Goal: Task Accomplishment & Management: Manage account settings

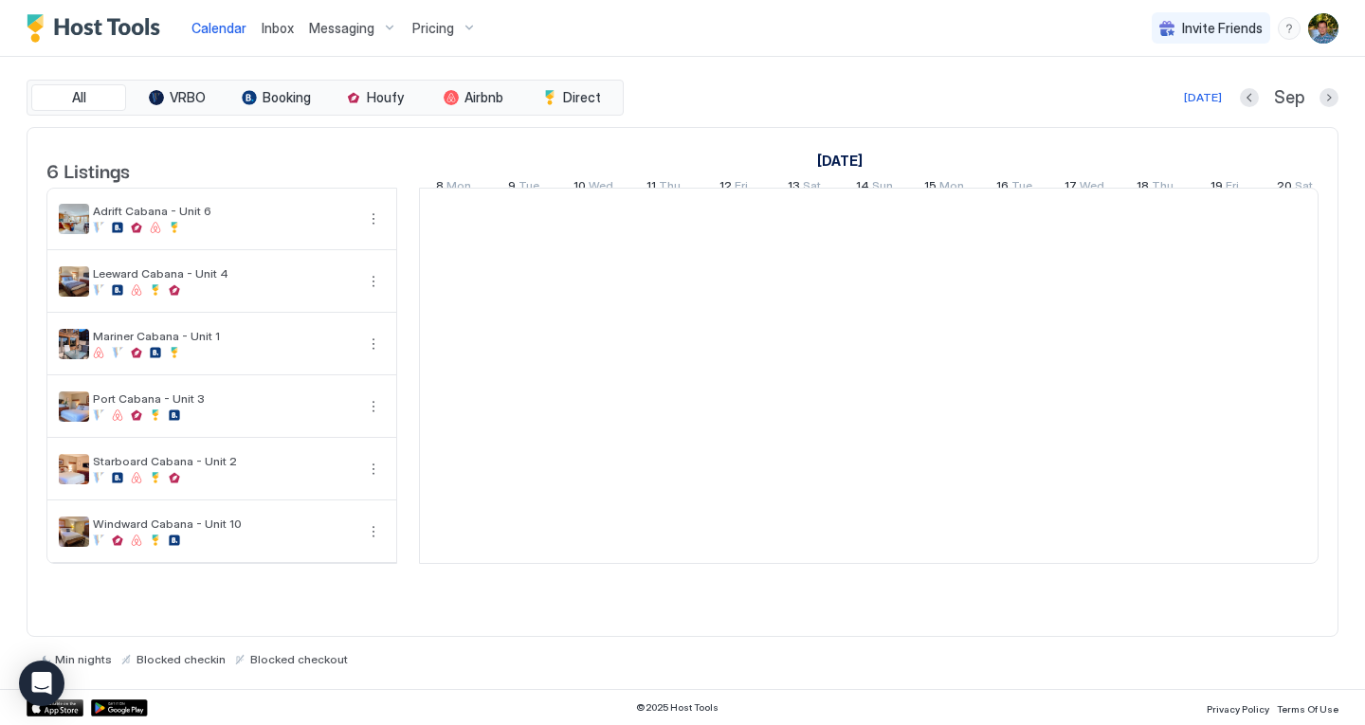
scroll to position [0, 1053]
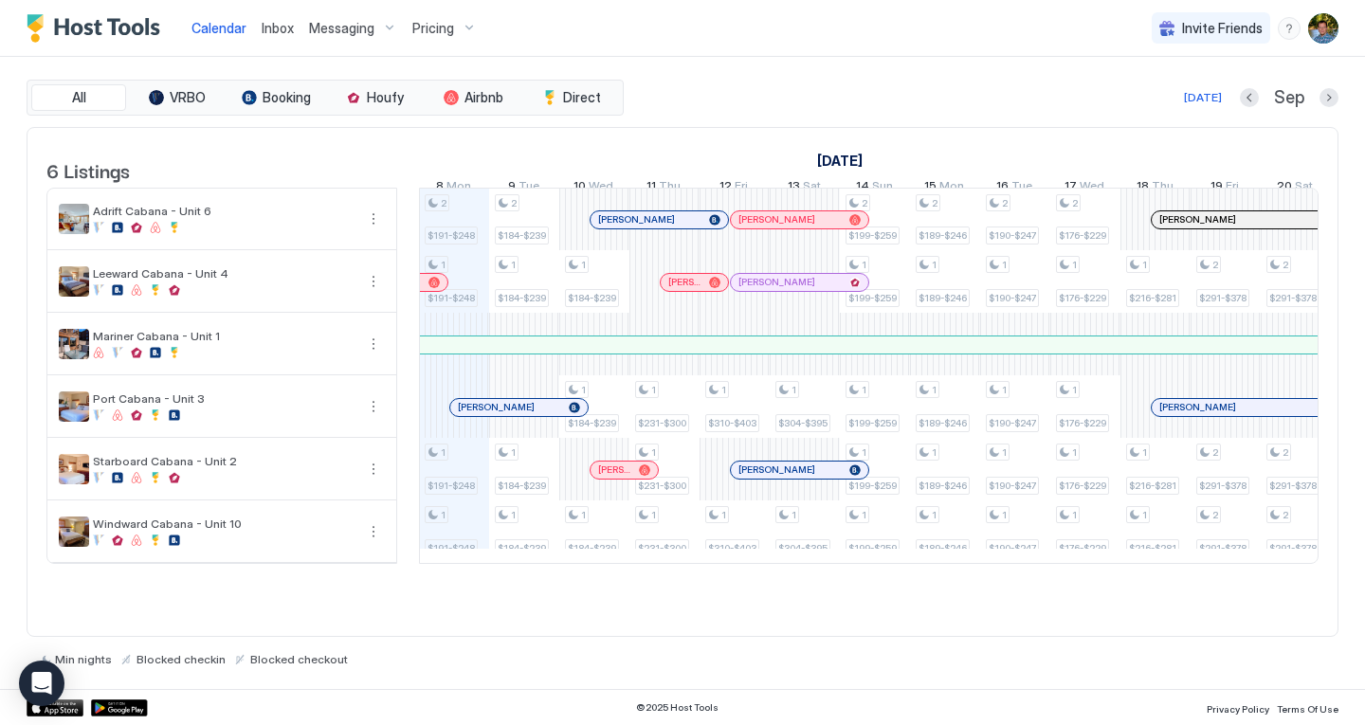
click at [1318, 21] on img "User profile" at bounding box center [1324, 28] width 30 height 30
click at [1177, 106] on div "Settings" at bounding box center [1217, 106] width 241 height 33
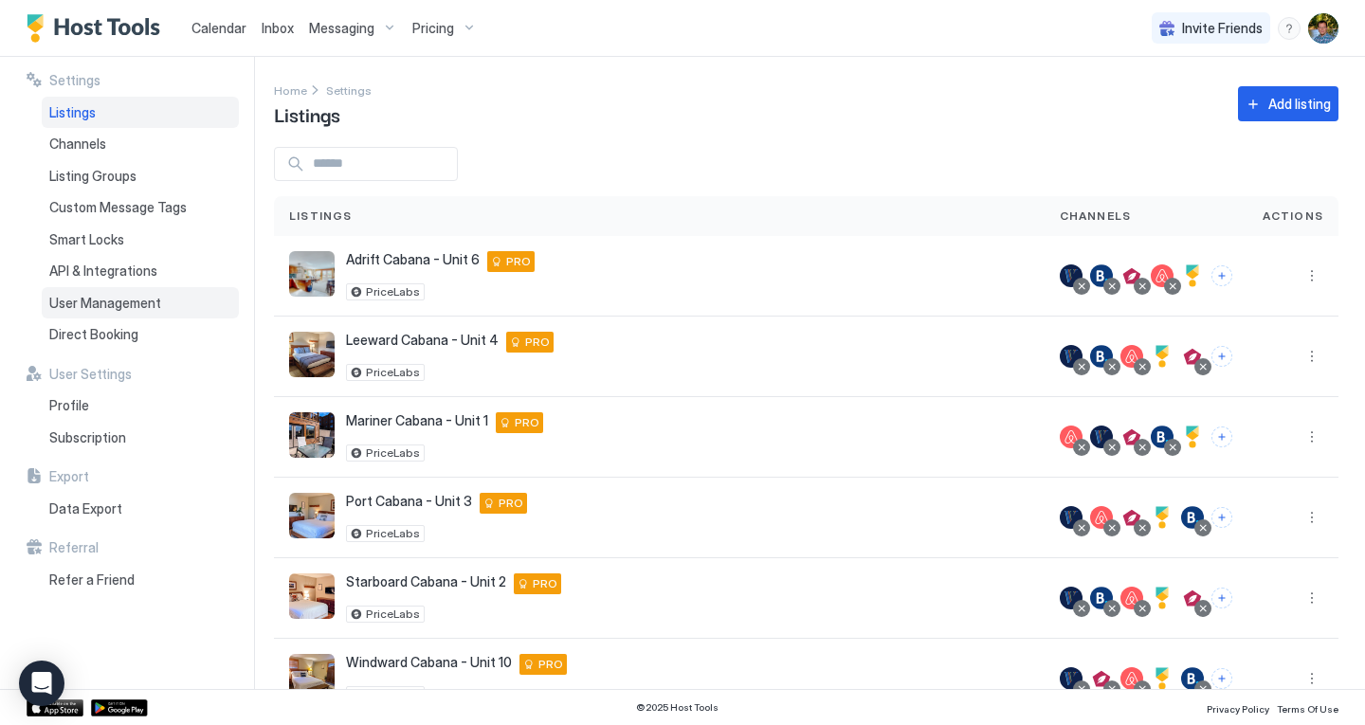
click at [118, 298] on span "User Management" at bounding box center [105, 303] width 112 height 17
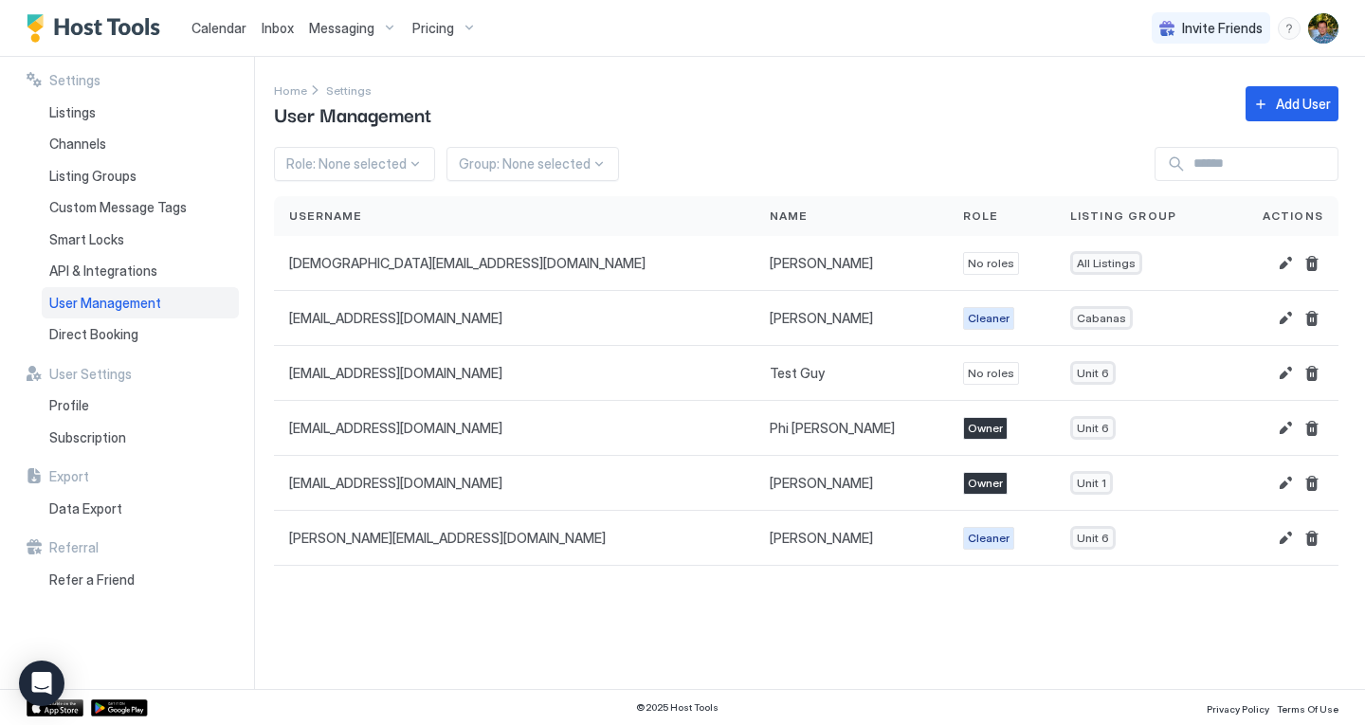
click at [118, 298] on span "User Management" at bounding box center [105, 303] width 112 height 17
click at [1282, 423] on button "Edit" at bounding box center [1285, 428] width 23 height 23
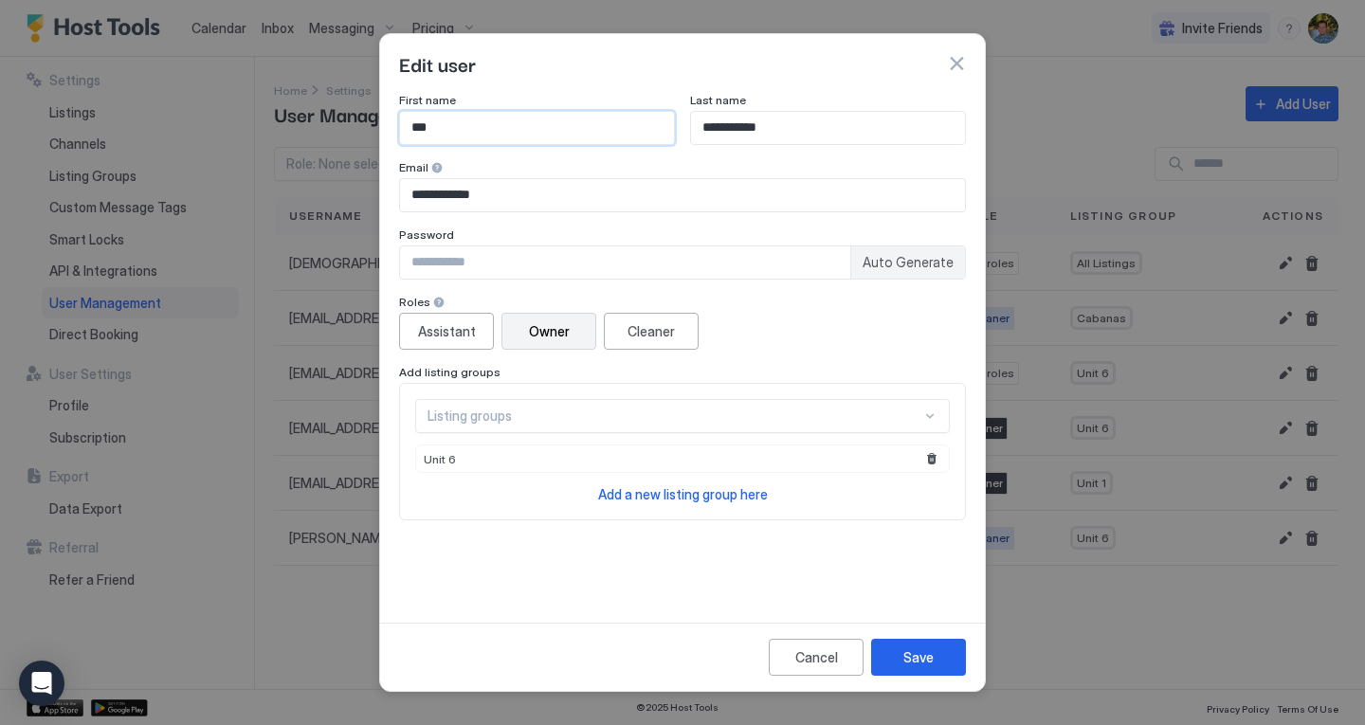
drag, startPoint x: 503, startPoint y: 126, endPoint x: 359, endPoint y: 91, distance: 148.3
click at [359, 91] on div "**********" at bounding box center [682, 362] width 1365 height 725
type input "****"
type input "********"
paste input "*****"
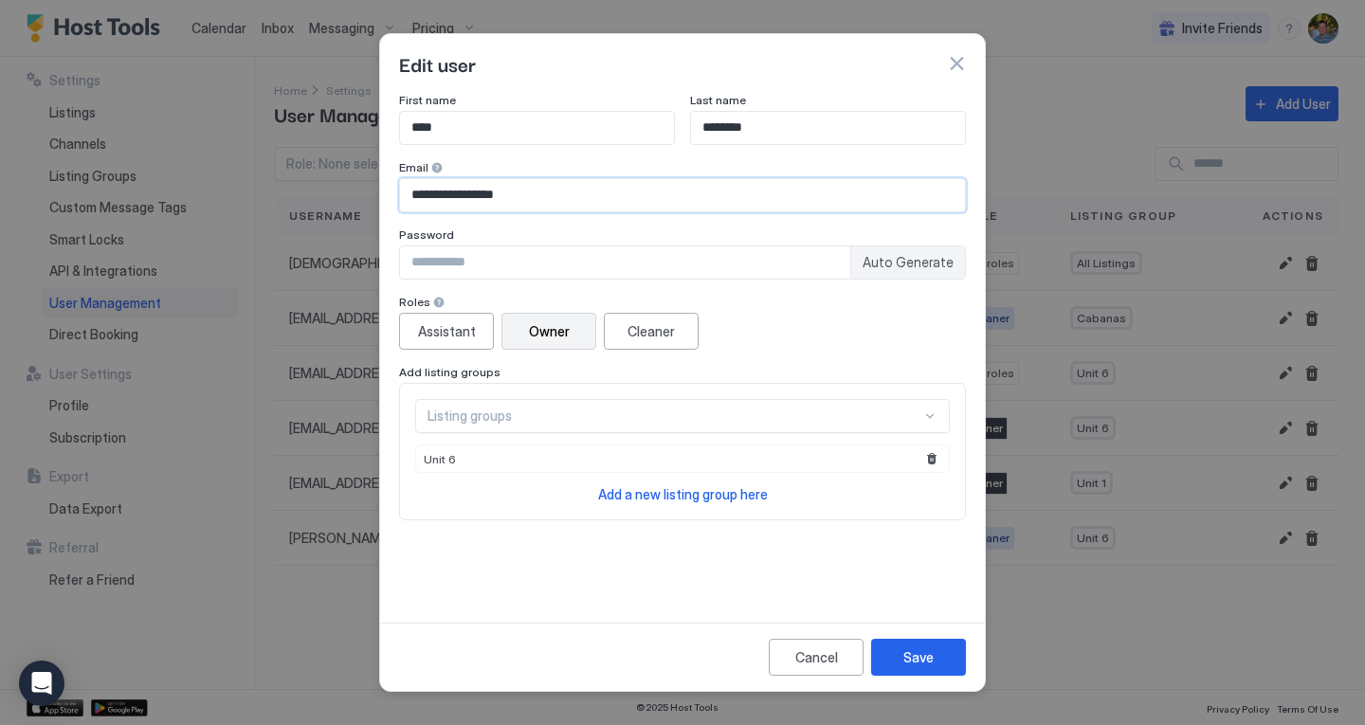
type input "**********"
click at [360, 94] on div at bounding box center [682, 362] width 1365 height 725
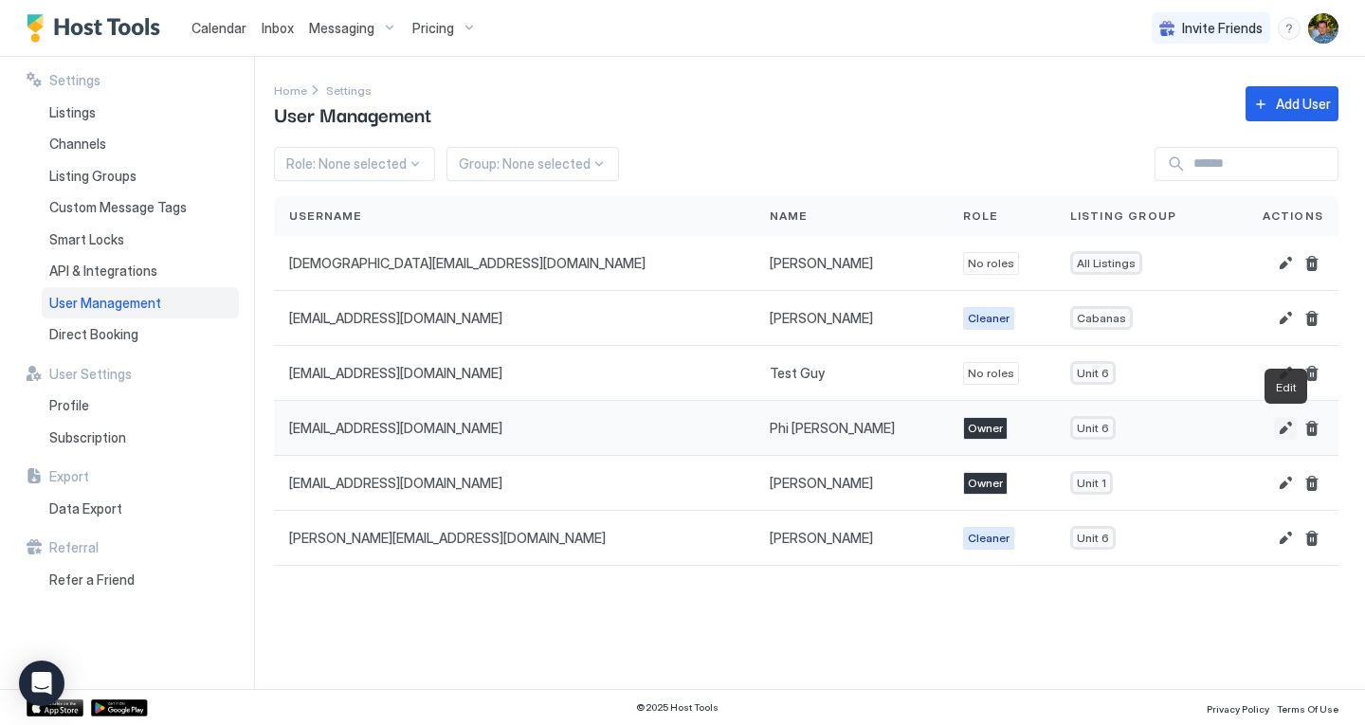
click at [1287, 428] on button "Edit" at bounding box center [1285, 428] width 23 height 23
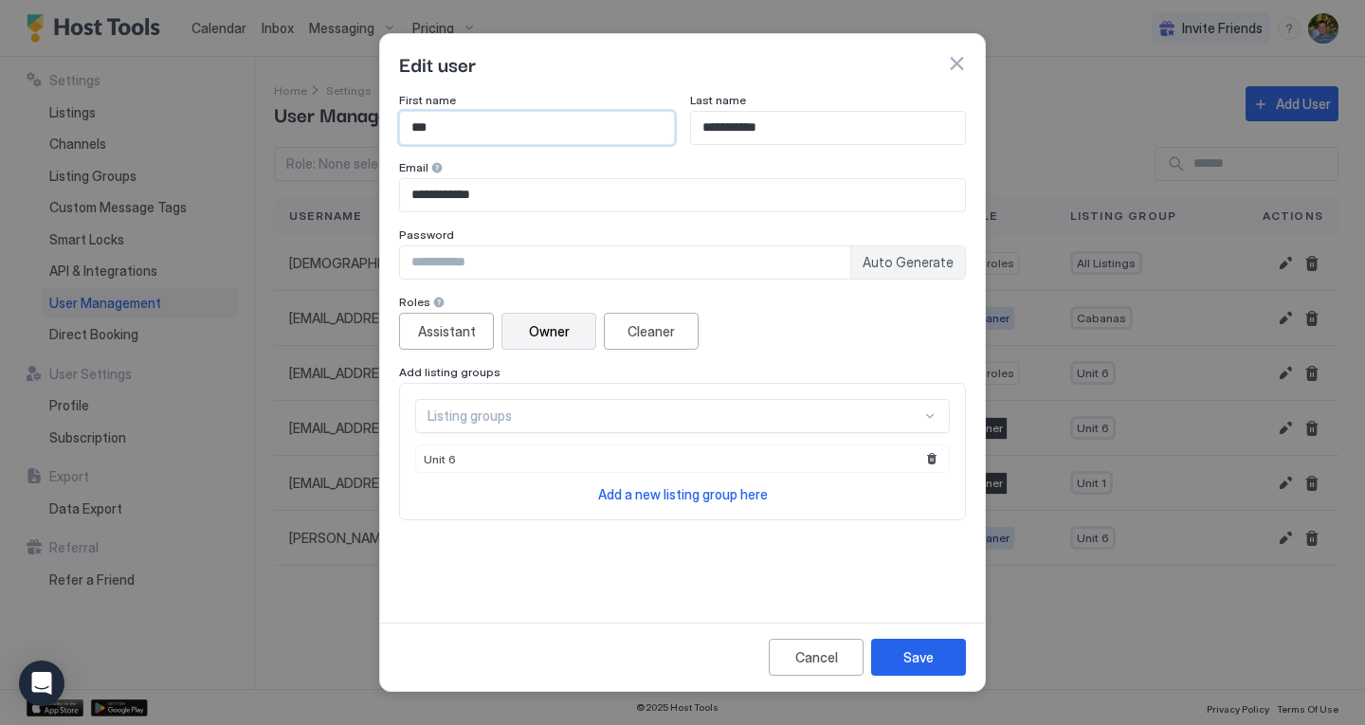
click at [528, 126] on input "***" at bounding box center [537, 128] width 274 height 32
type input "****"
type input "********"
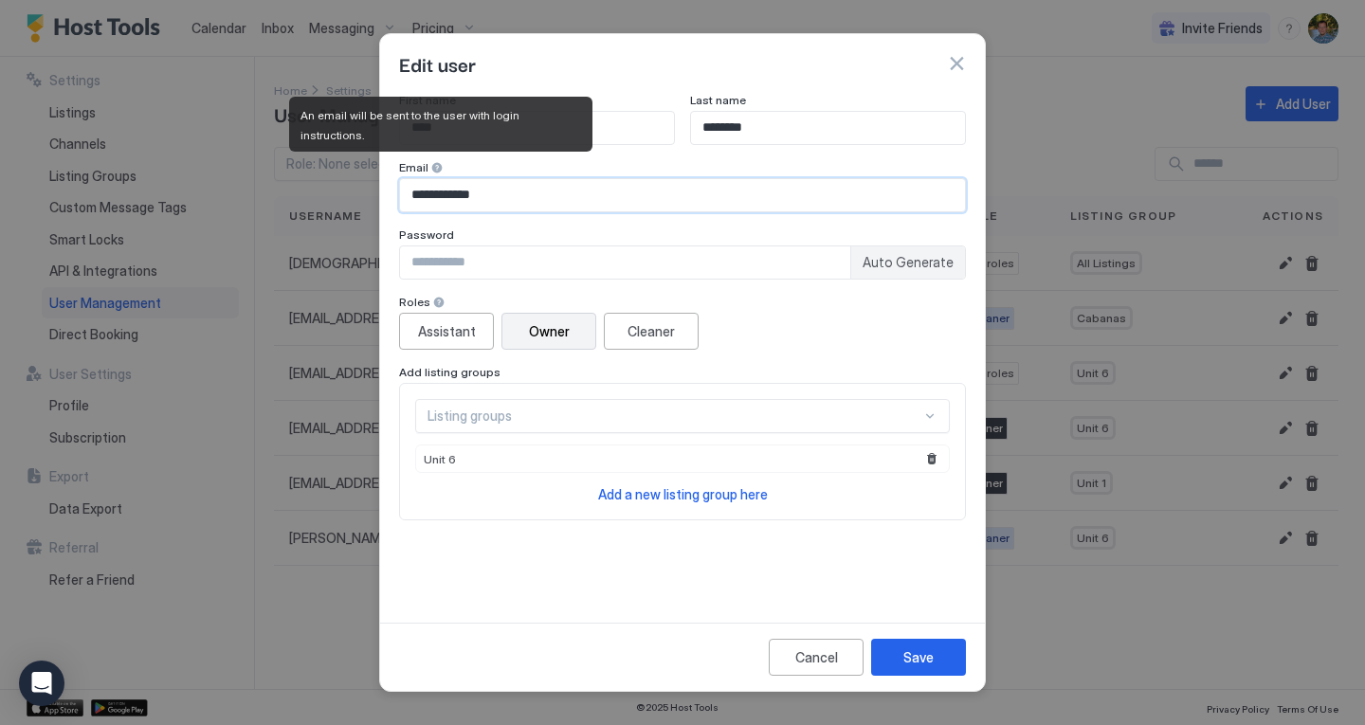
paste input "*****"
type input "**********"
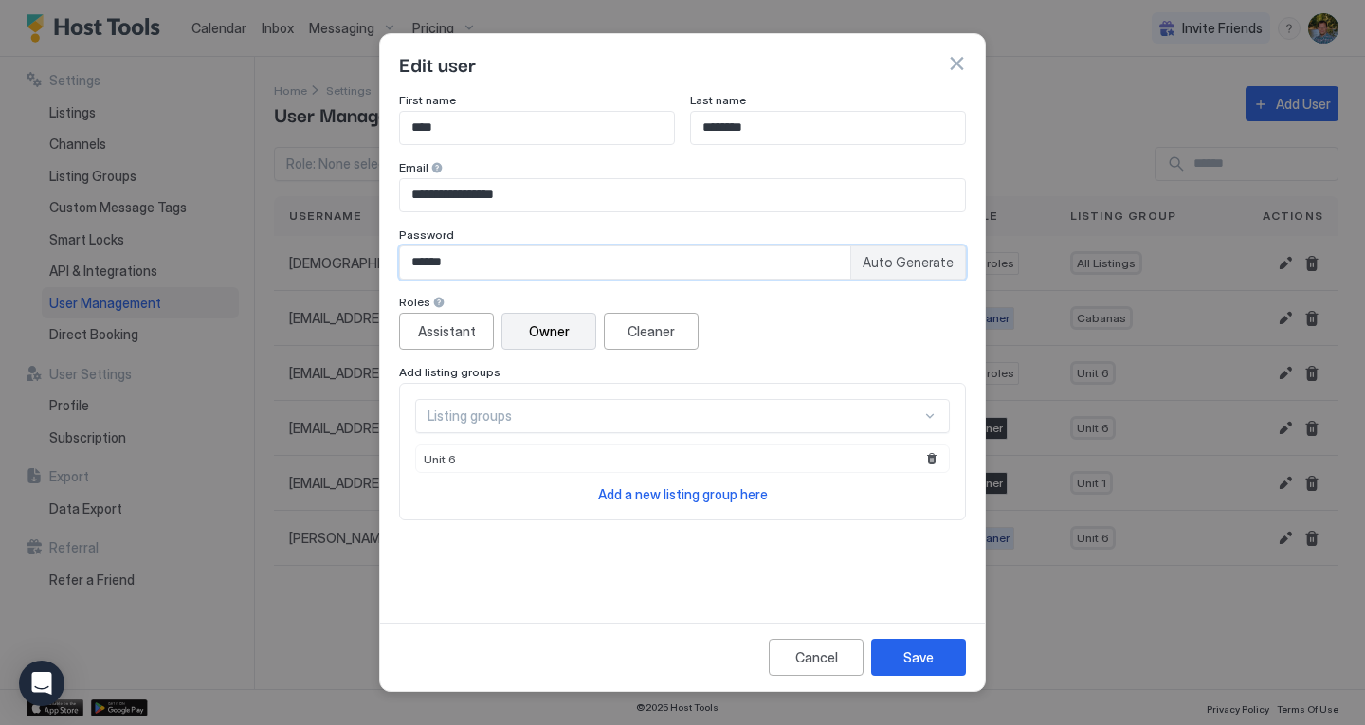
click at [886, 263] on span "Auto Generate" at bounding box center [908, 262] width 91 height 17
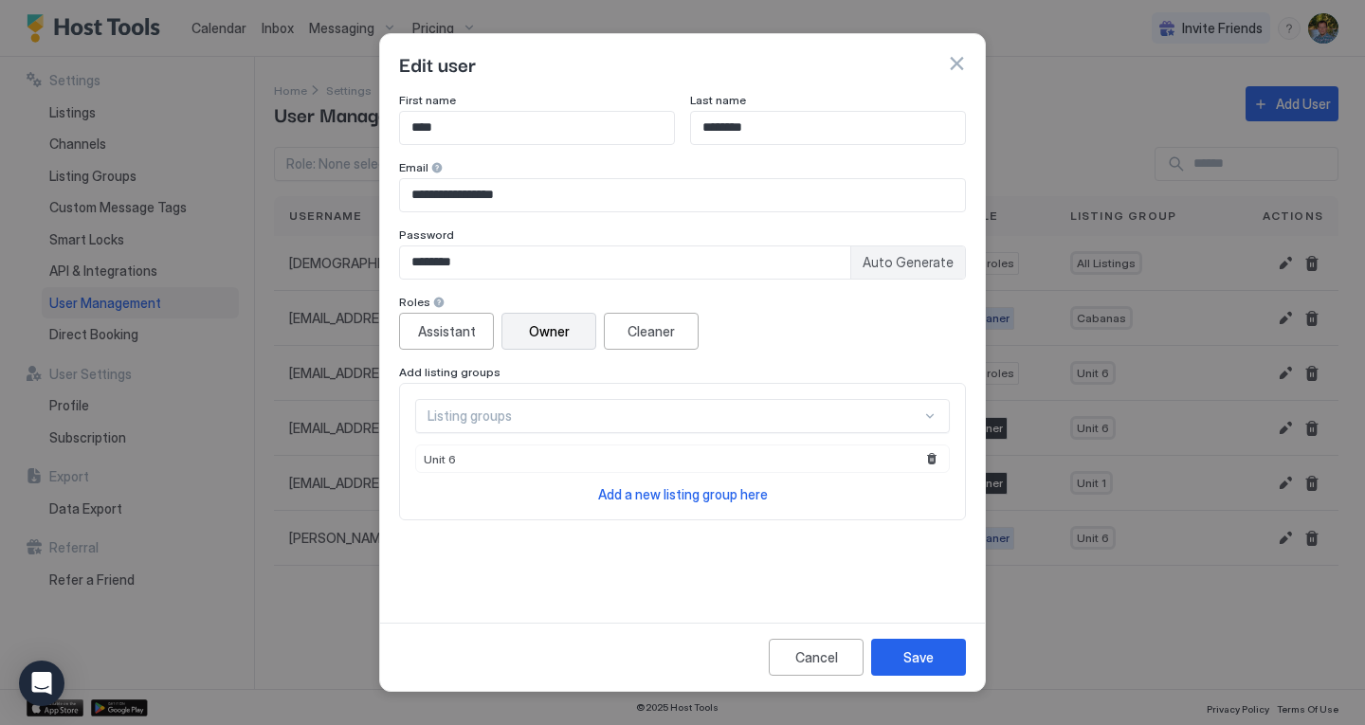
click at [886, 263] on span "Auto Generate" at bounding box center [908, 262] width 91 height 17
click at [905, 265] on span "Auto Generate" at bounding box center [908, 262] width 91 height 17
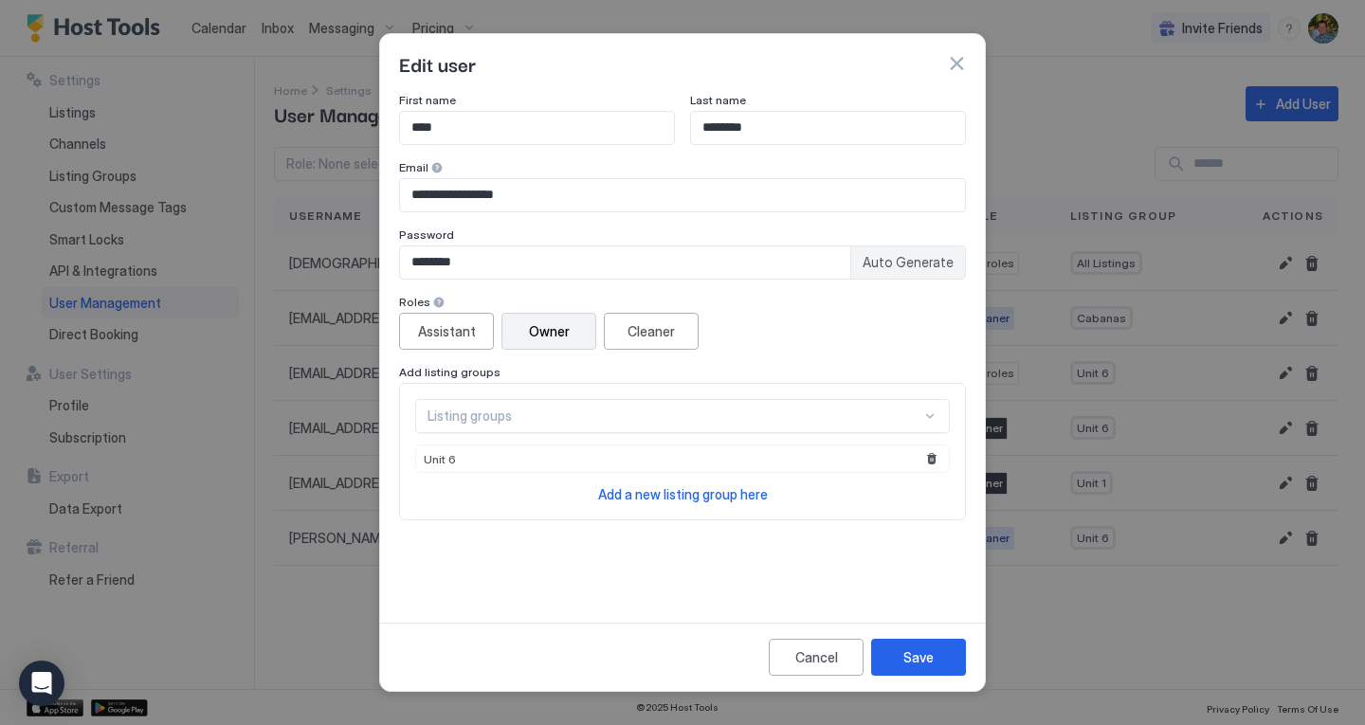
click at [905, 265] on span "Auto Generate" at bounding box center [908, 262] width 91 height 17
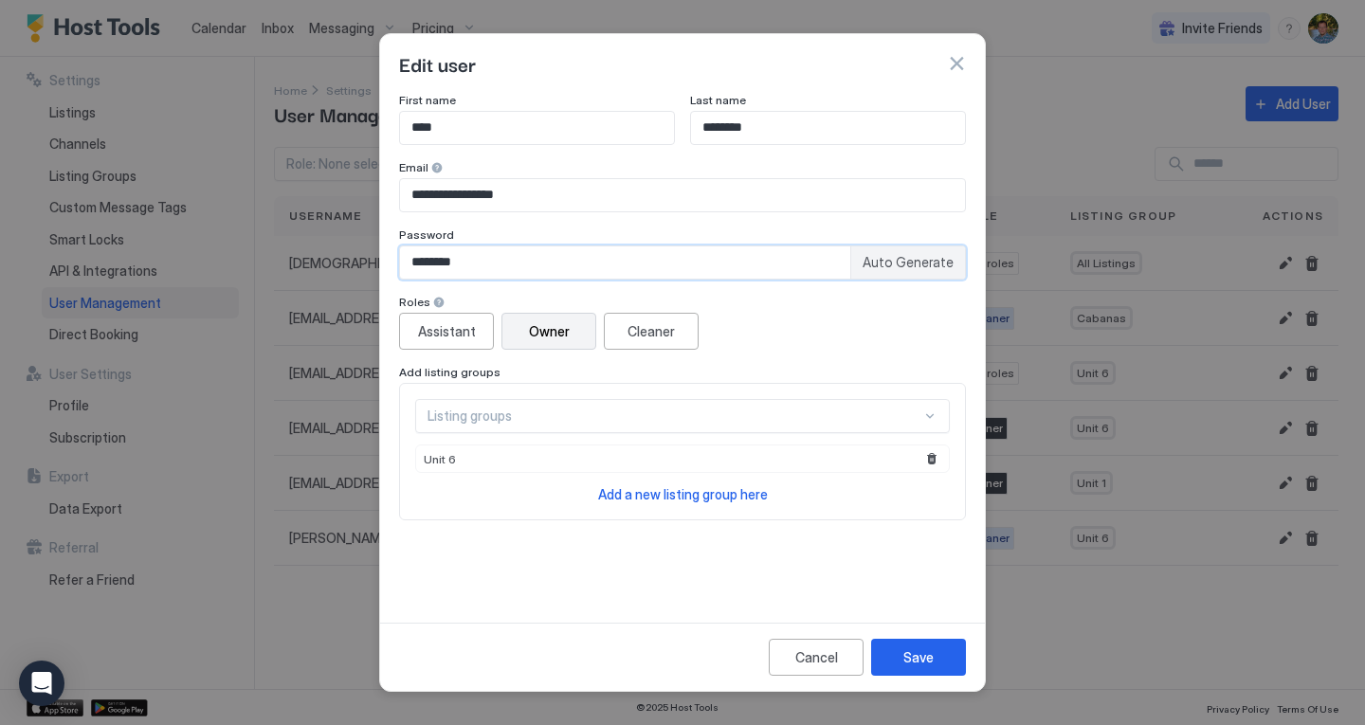
click at [489, 265] on input "********" at bounding box center [625, 263] width 450 height 32
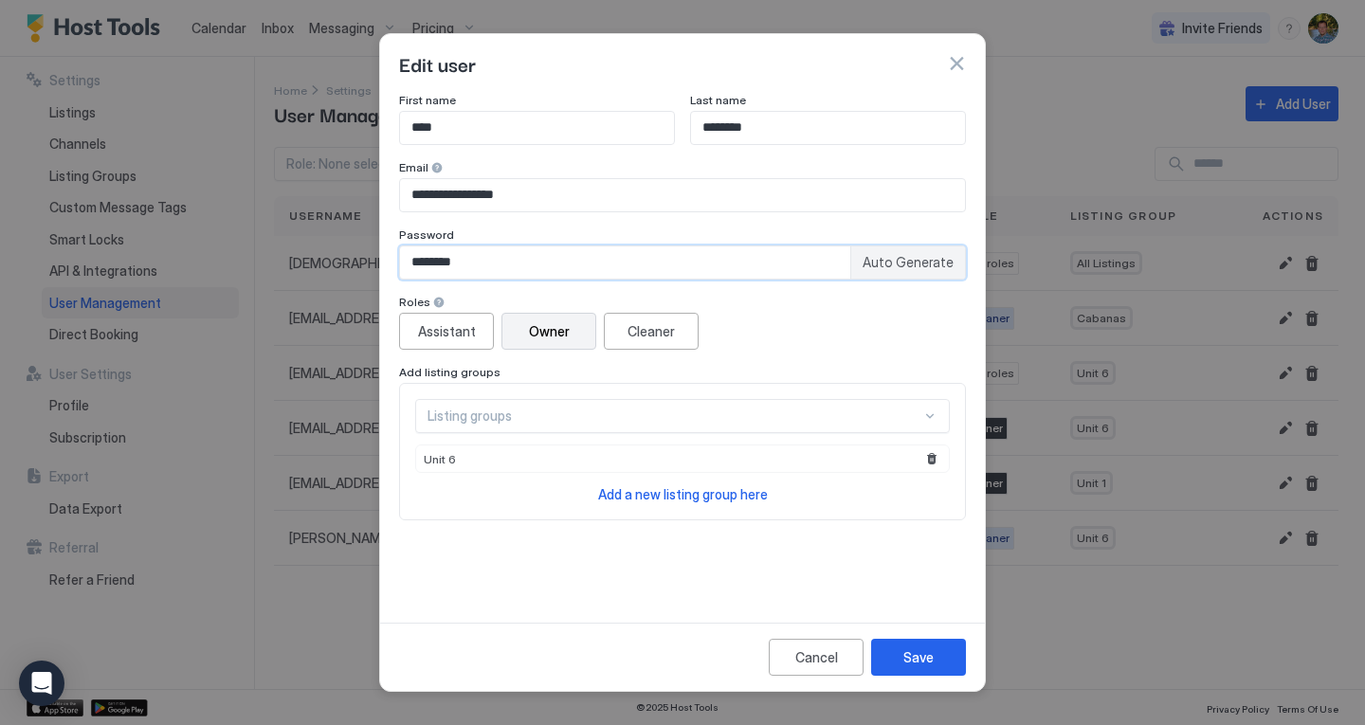
click at [489, 265] on input "********" at bounding box center [625, 263] width 450 height 32
type input "*"
drag, startPoint x: 493, startPoint y: 268, endPoint x: 425, endPoint y: 261, distance: 68.7
click at [425, 261] on input "**********" at bounding box center [625, 263] width 450 height 32
type input "*"
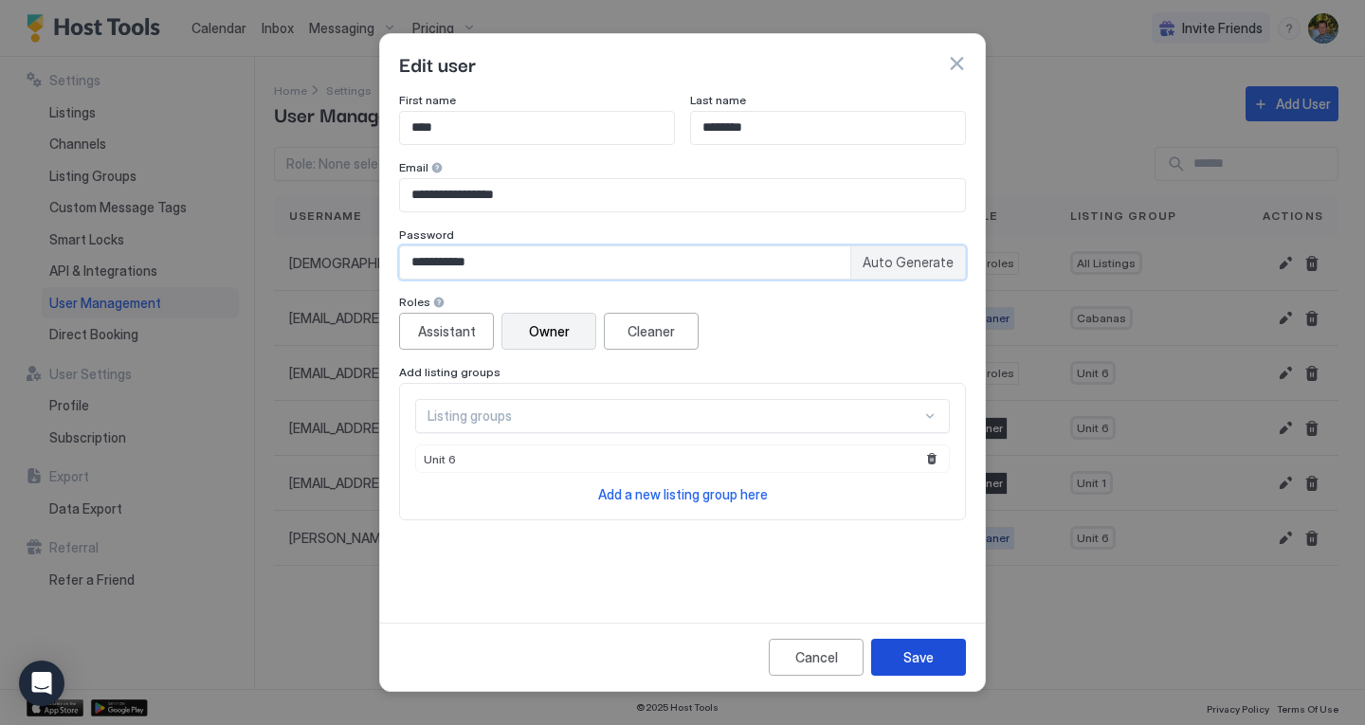
type input "**********"
click at [940, 648] on button "Save" at bounding box center [918, 657] width 95 height 37
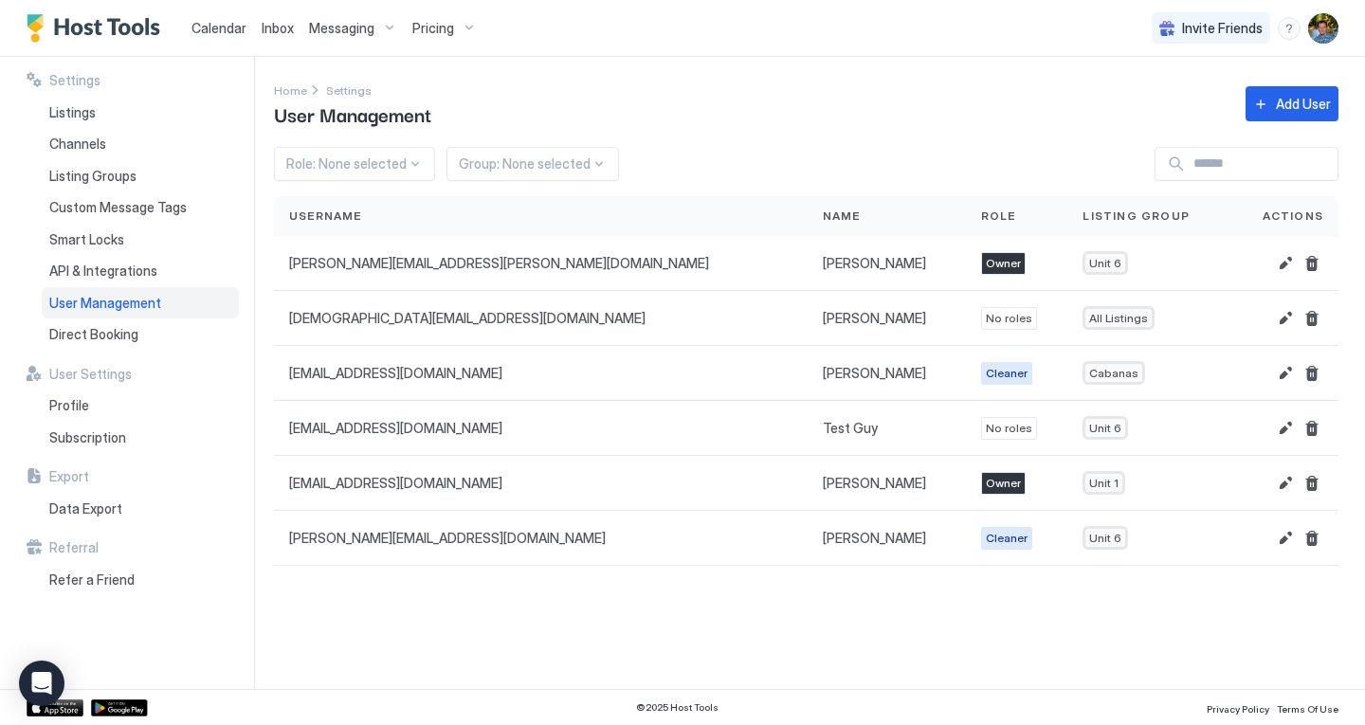
click at [967, 617] on div "Settings Home Settings User Management Add User Role: None selected Group: None…" at bounding box center [819, 373] width 1091 height 632
click at [1282, 260] on button "Edit" at bounding box center [1285, 263] width 23 height 23
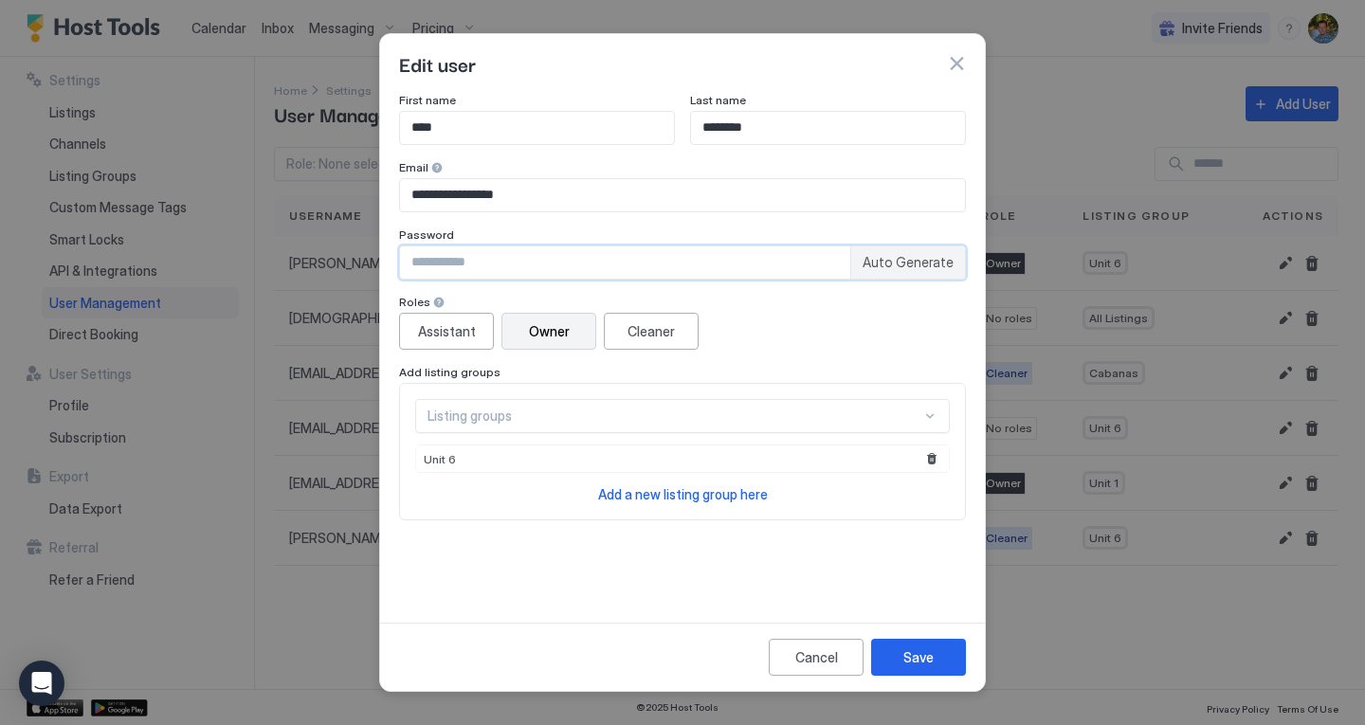
click at [692, 266] on input "Input Field" at bounding box center [625, 263] width 450 height 32
click at [808, 657] on div "Cancel" at bounding box center [817, 658] width 43 height 20
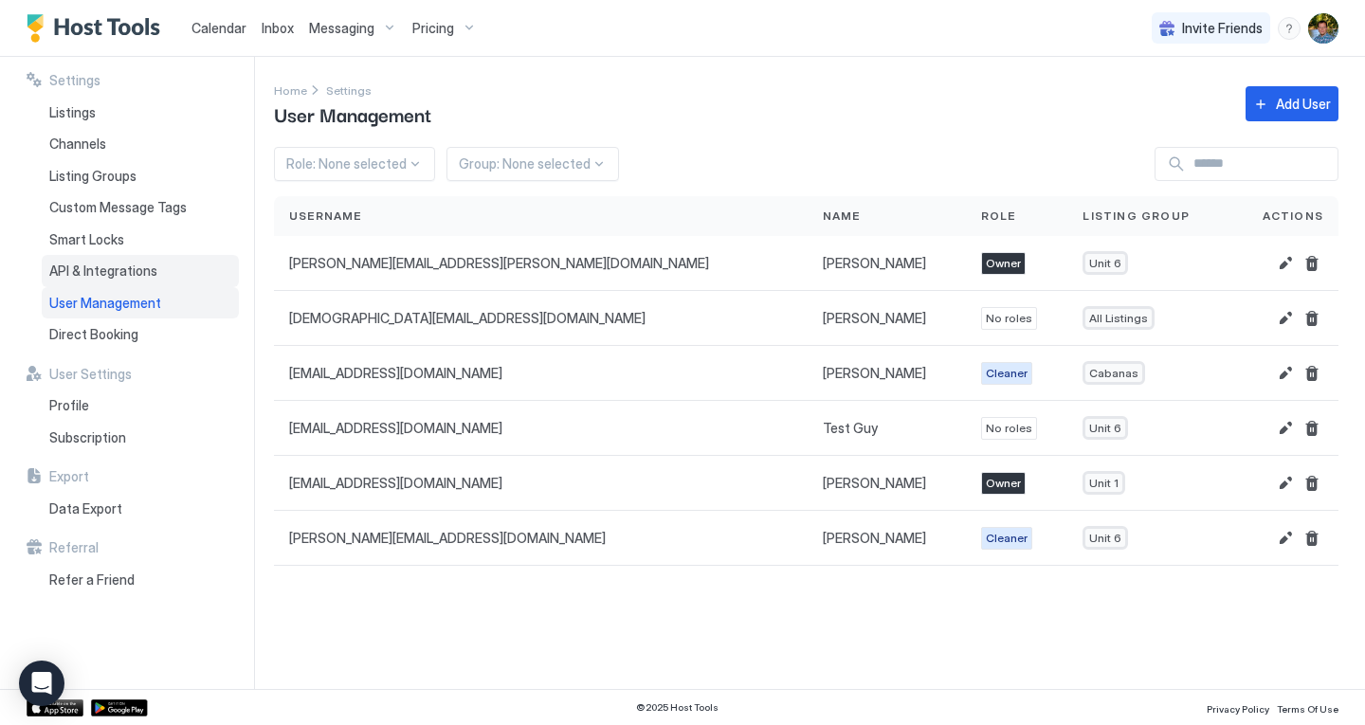
click at [81, 268] on span "API & Integrations" at bounding box center [103, 271] width 108 height 17
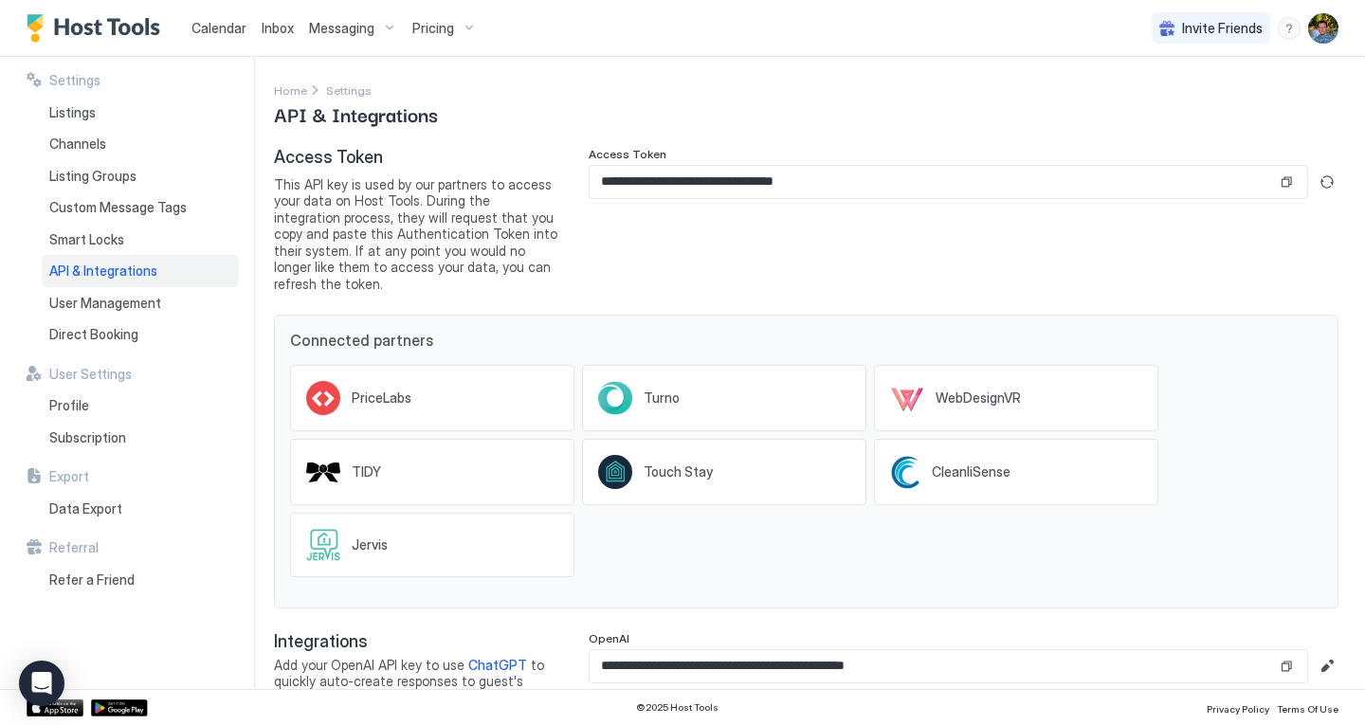
scroll to position [23, 0]
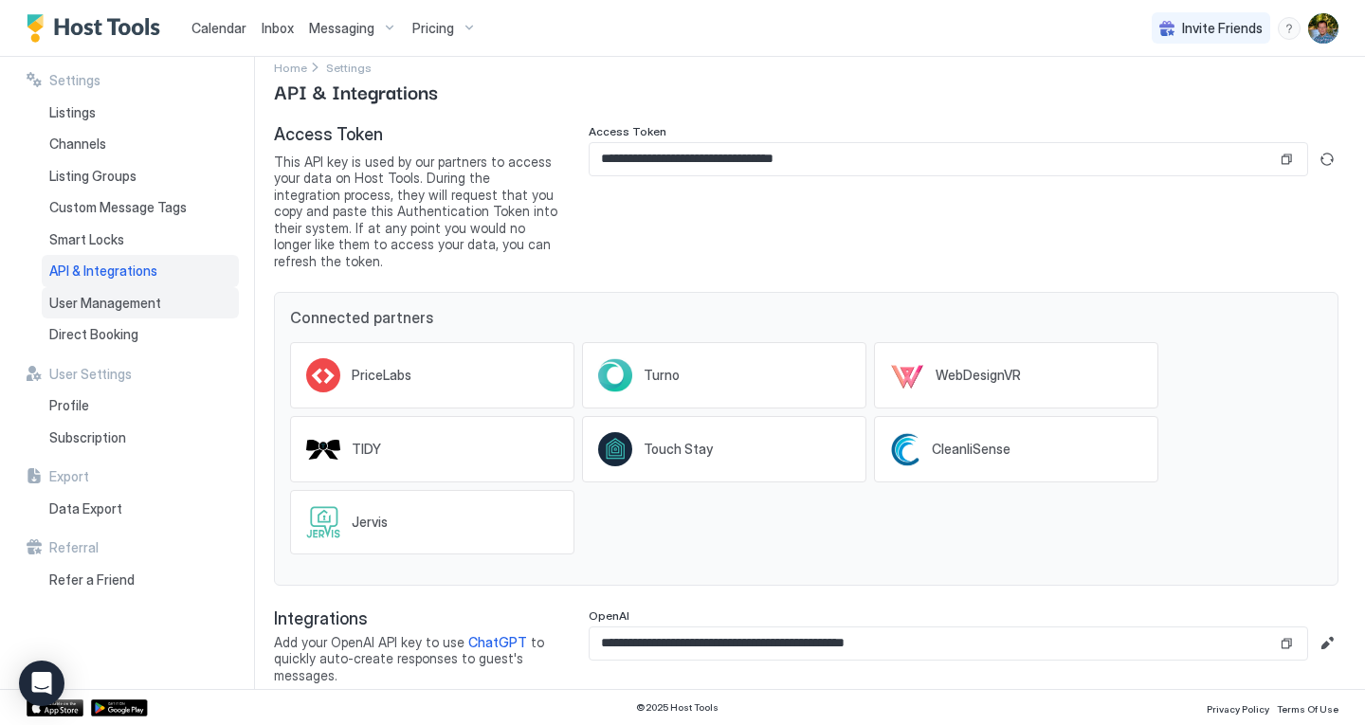
click at [113, 300] on span "User Management" at bounding box center [105, 303] width 112 height 17
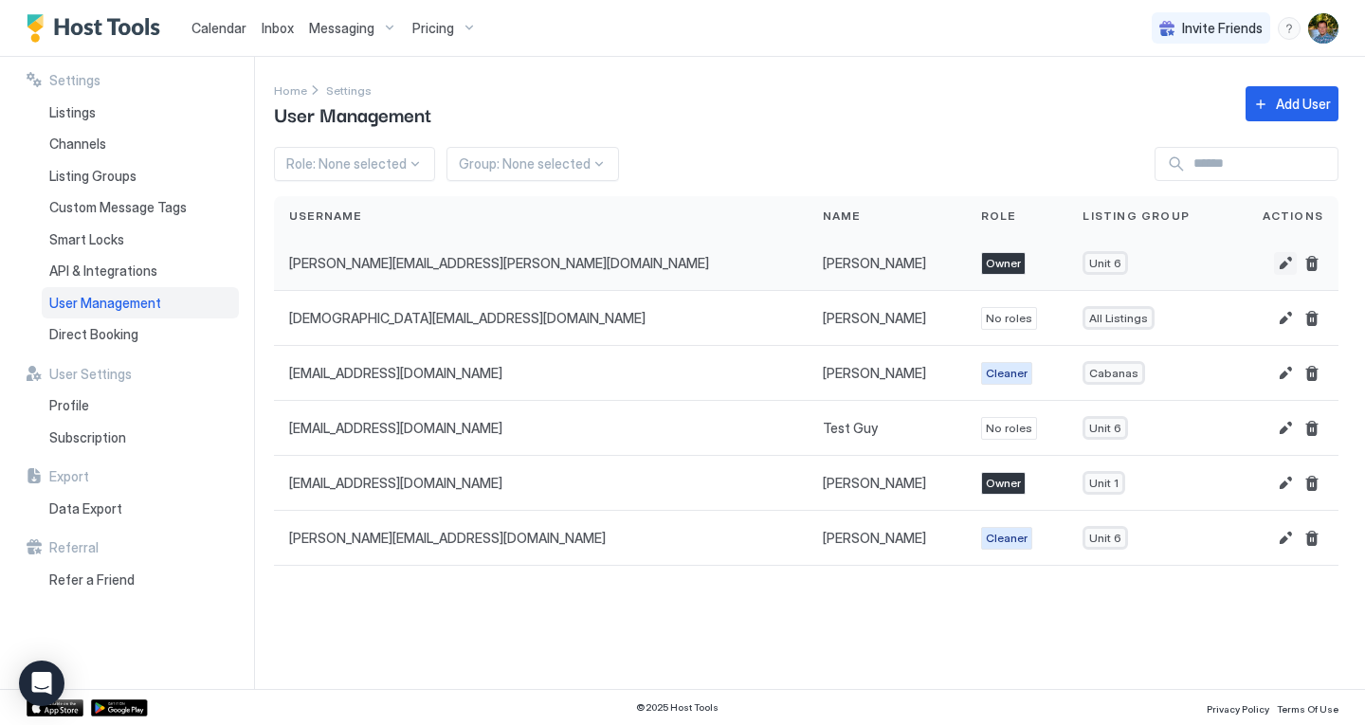
click at [1284, 258] on button "Edit" at bounding box center [1285, 263] width 23 height 23
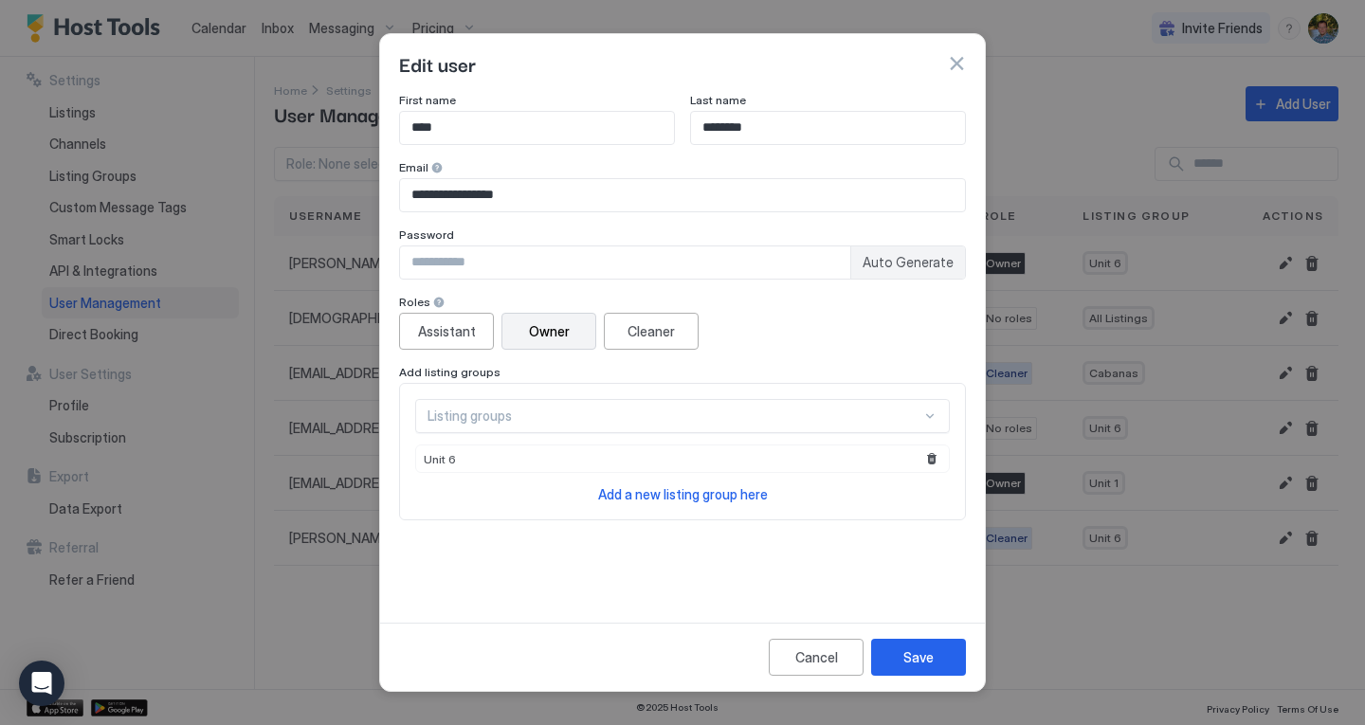
click at [614, 262] on input "Input Field" at bounding box center [625, 263] width 450 height 32
type input "*"
type input "*********"
click at [926, 651] on div "Save" at bounding box center [919, 658] width 30 height 20
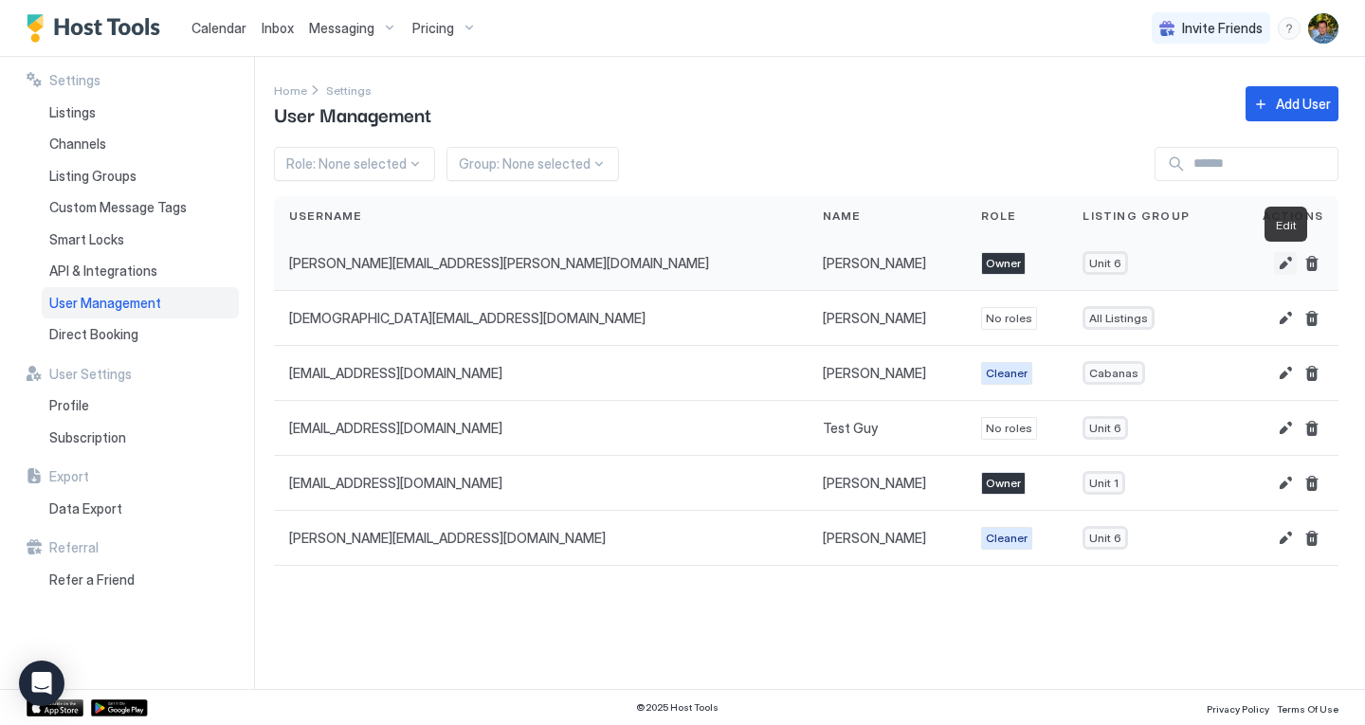
click at [1286, 262] on button "Edit" at bounding box center [1285, 263] width 23 height 23
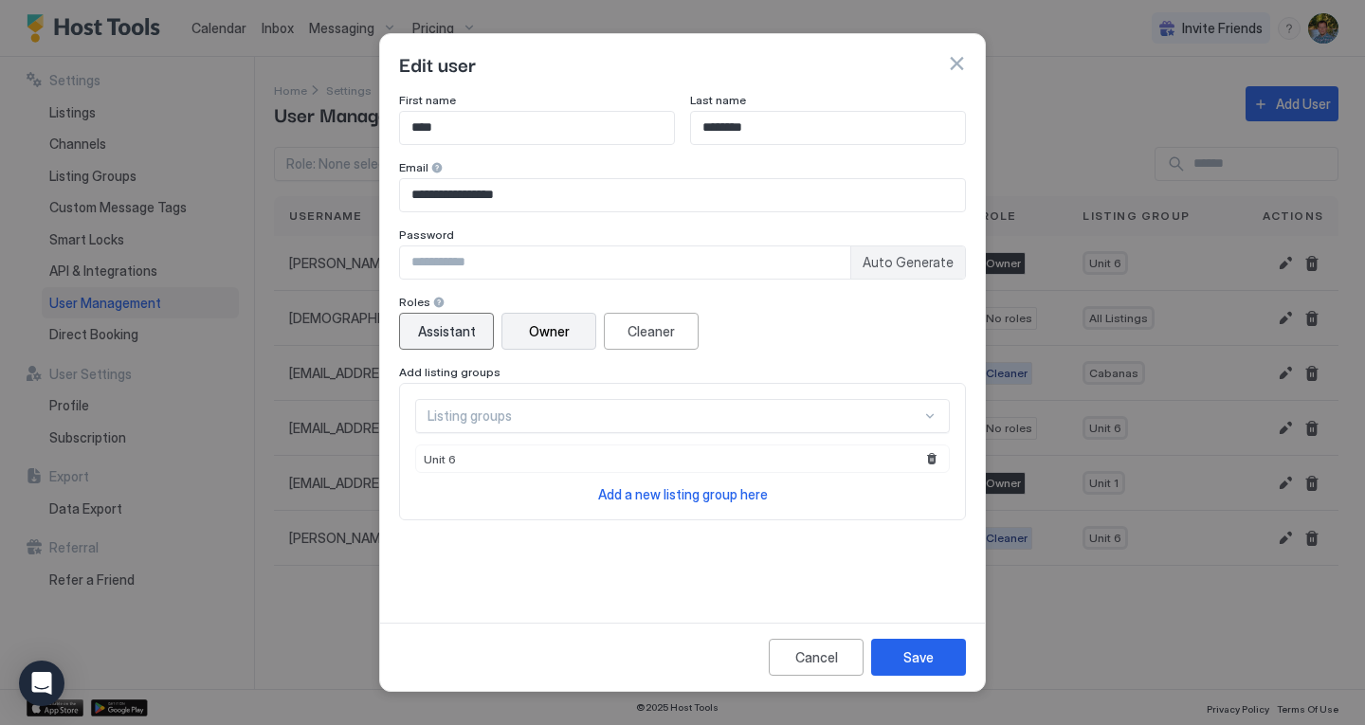
click at [469, 329] on div "Assistant" at bounding box center [447, 331] width 58 height 20
click at [922, 666] on div "Save" at bounding box center [919, 658] width 30 height 20
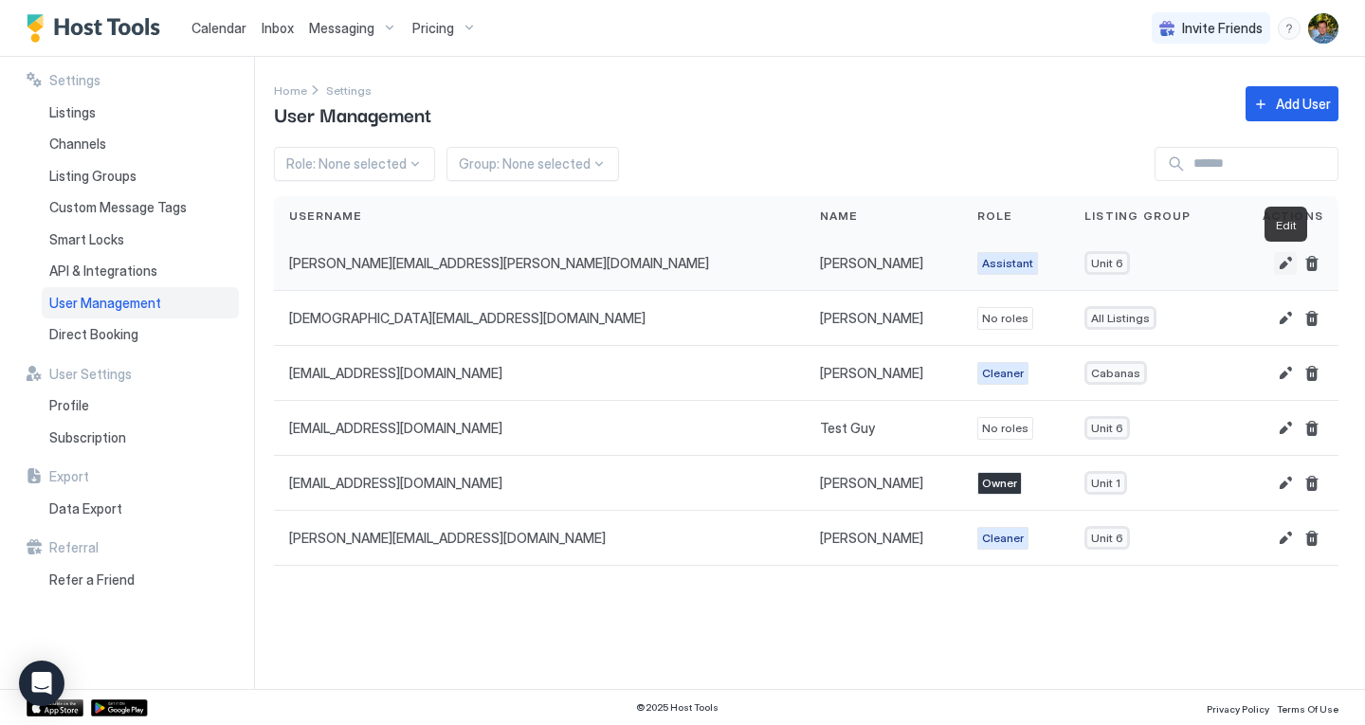
click at [1286, 261] on button "Edit" at bounding box center [1285, 263] width 23 height 23
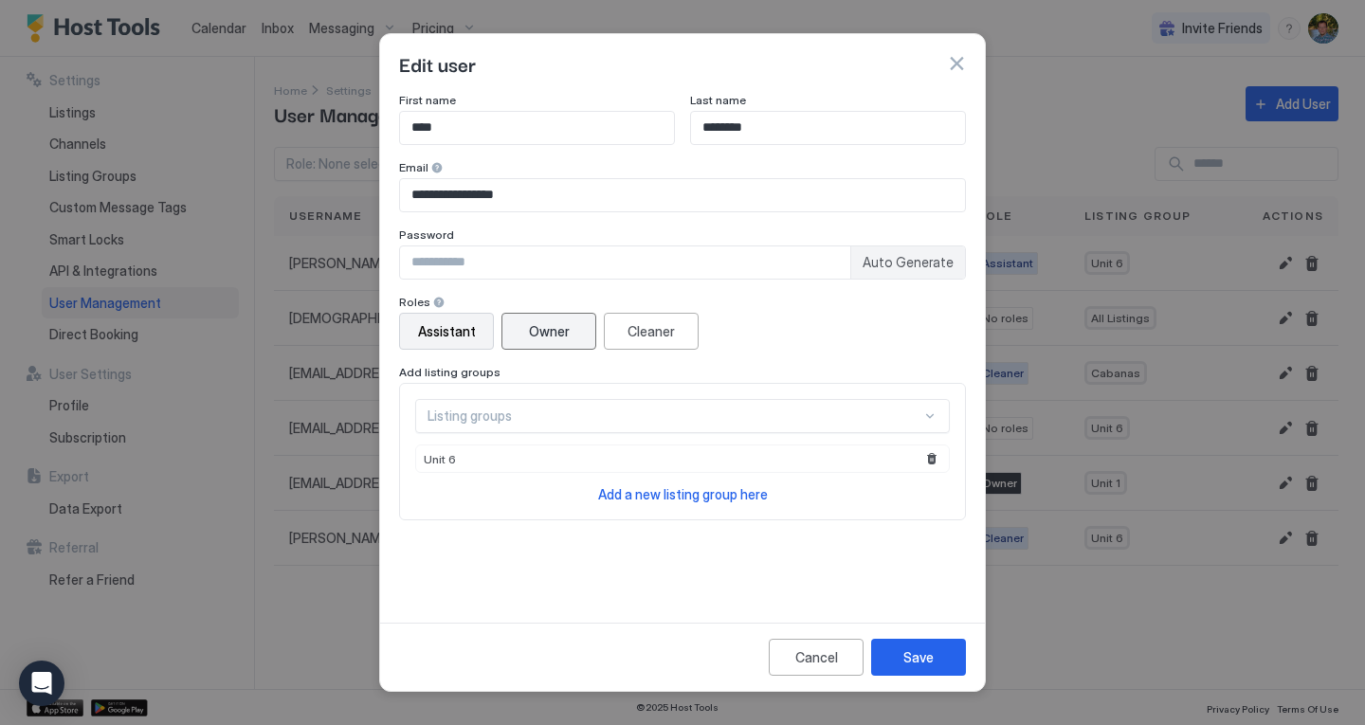
click at [548, 333] on div "Owner" at bounding box center [549, 331] width 41 height 20
click at [914, 655] on div "Save" at bounding box center [919, 658] width 30 height 20
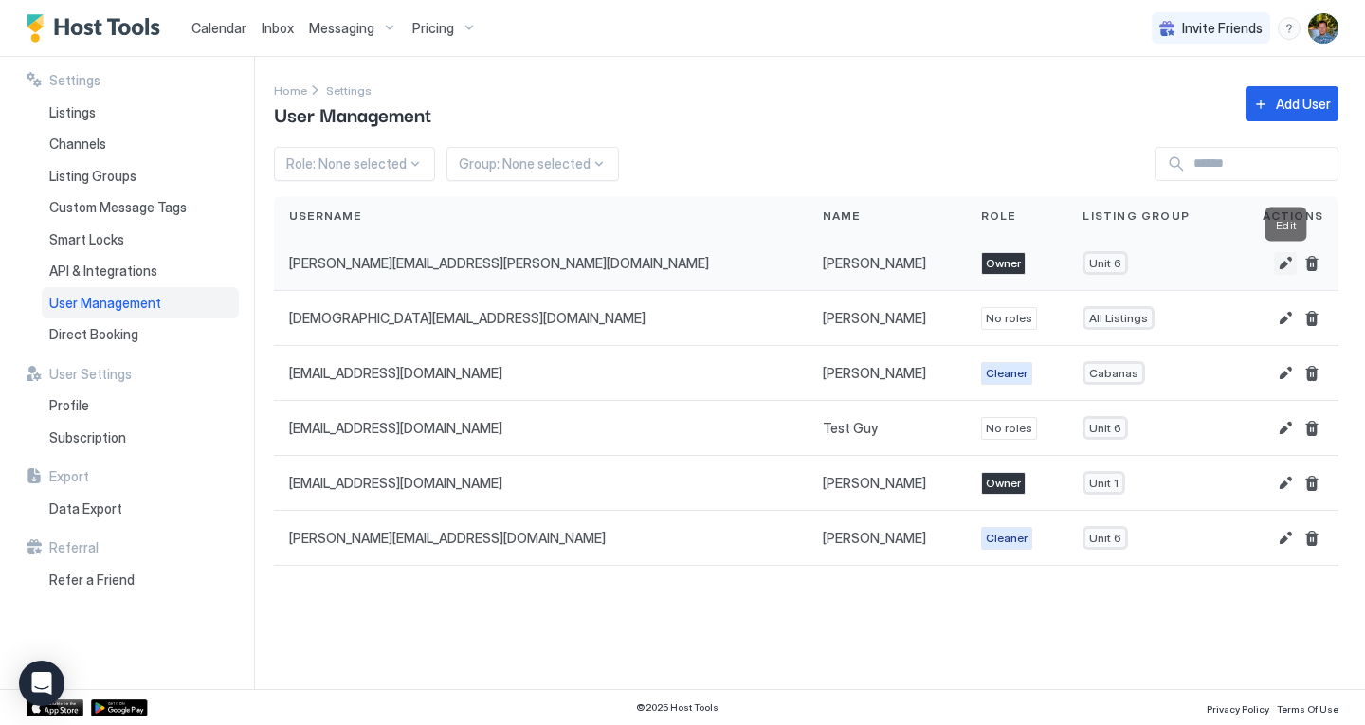
click at [1284, 263] on button "Edit" at bounding box center [1285, 263] width 23 height 23
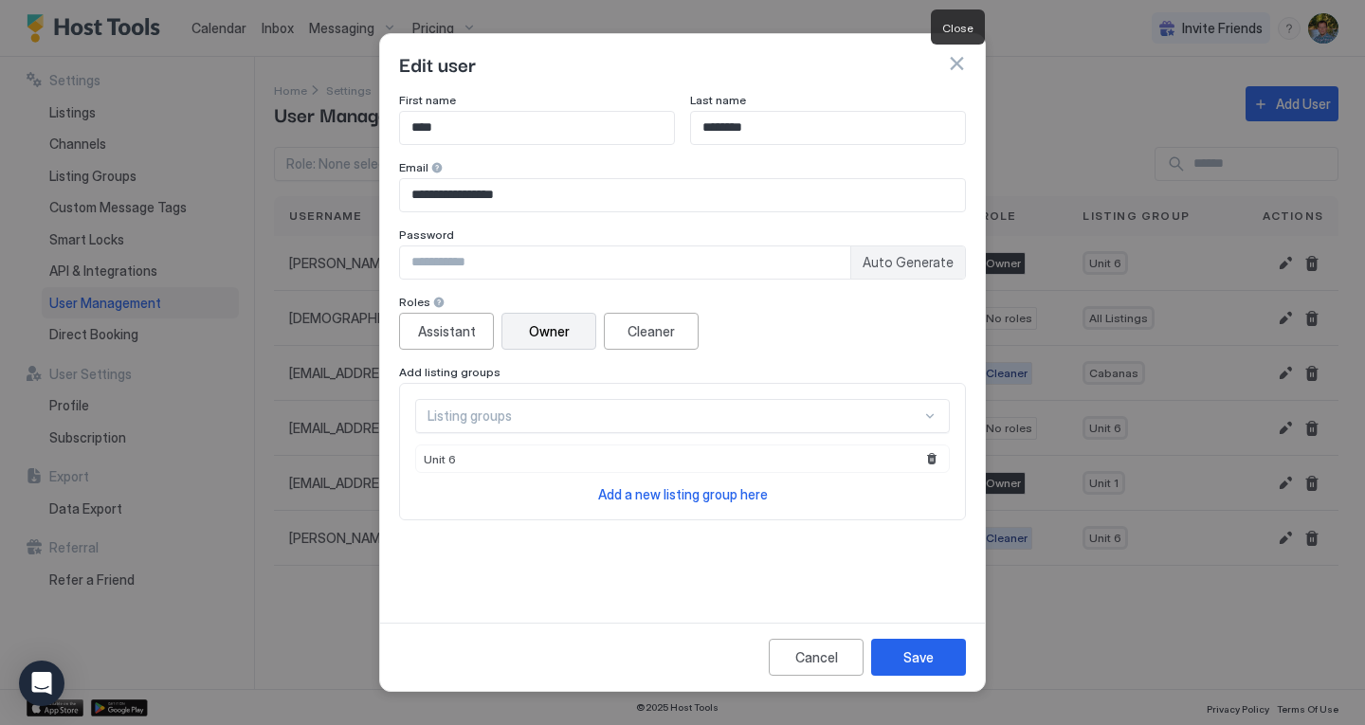
click at [954, 68] on button "button" at bounding box center [956, 63] width 19 height 19
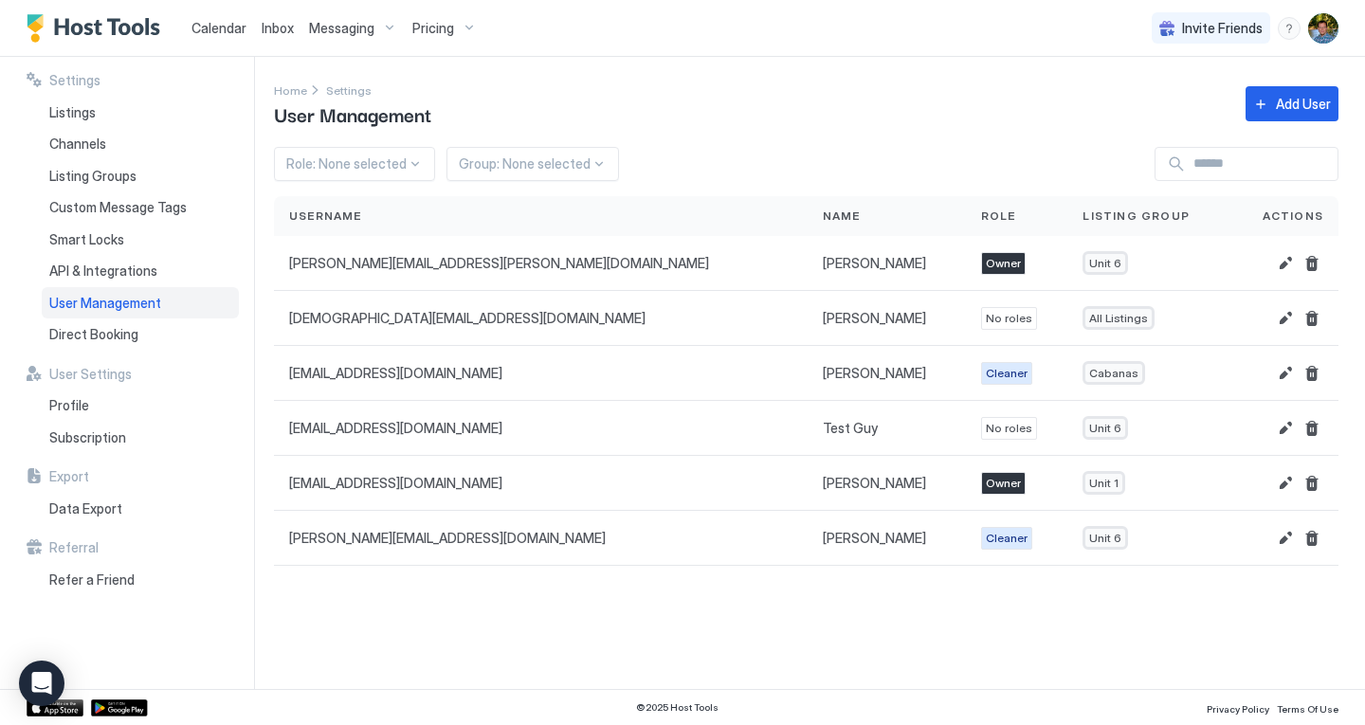
click at [215, 27] on span "Calendar" at bounding box center [219, 28] width 55 height 16
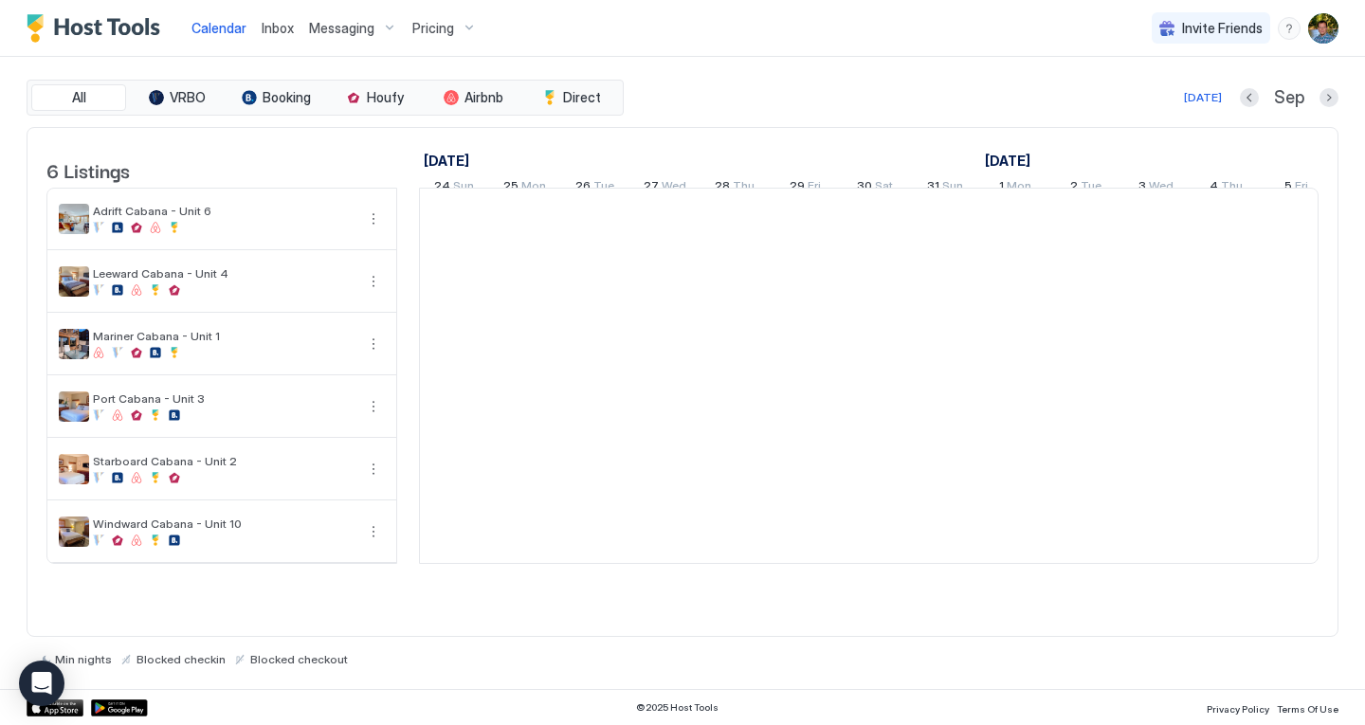
scroll to position [0, 1053]
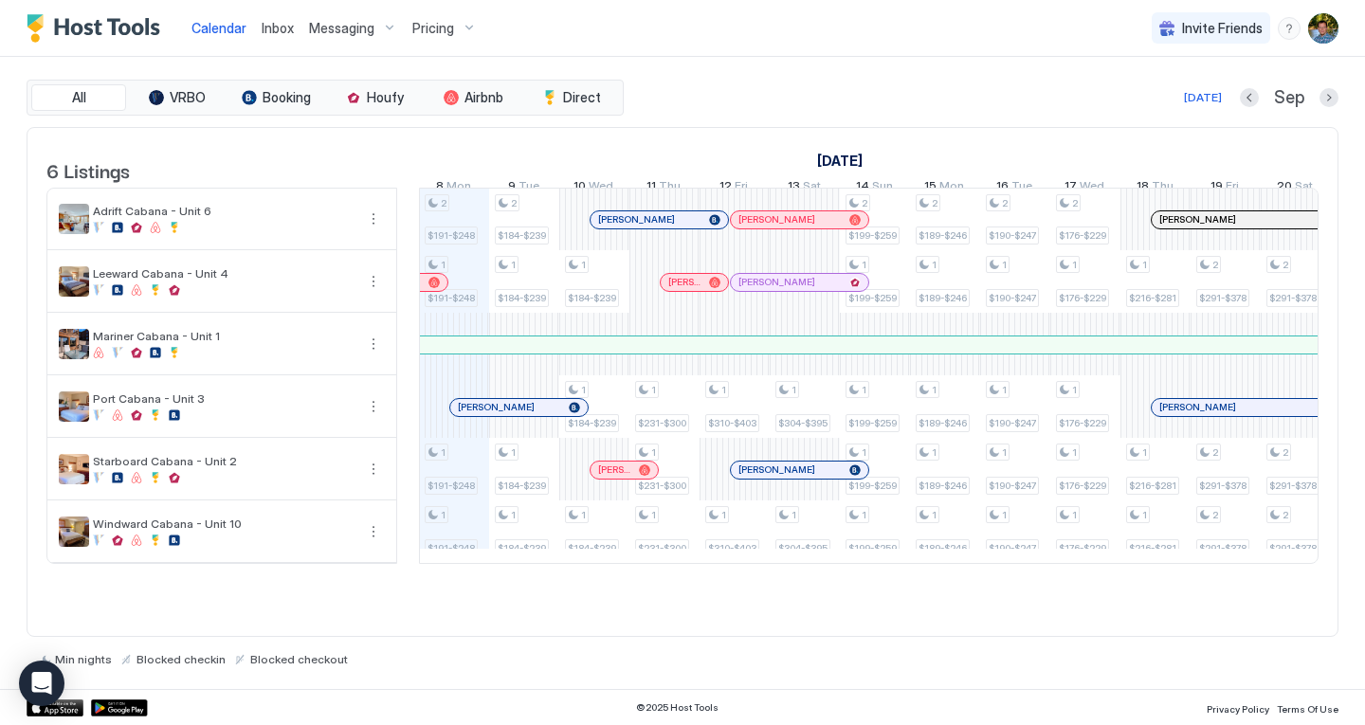
click at [451, 30] on div "Pricing" at bounding box center [445, 28] width 80 height 32
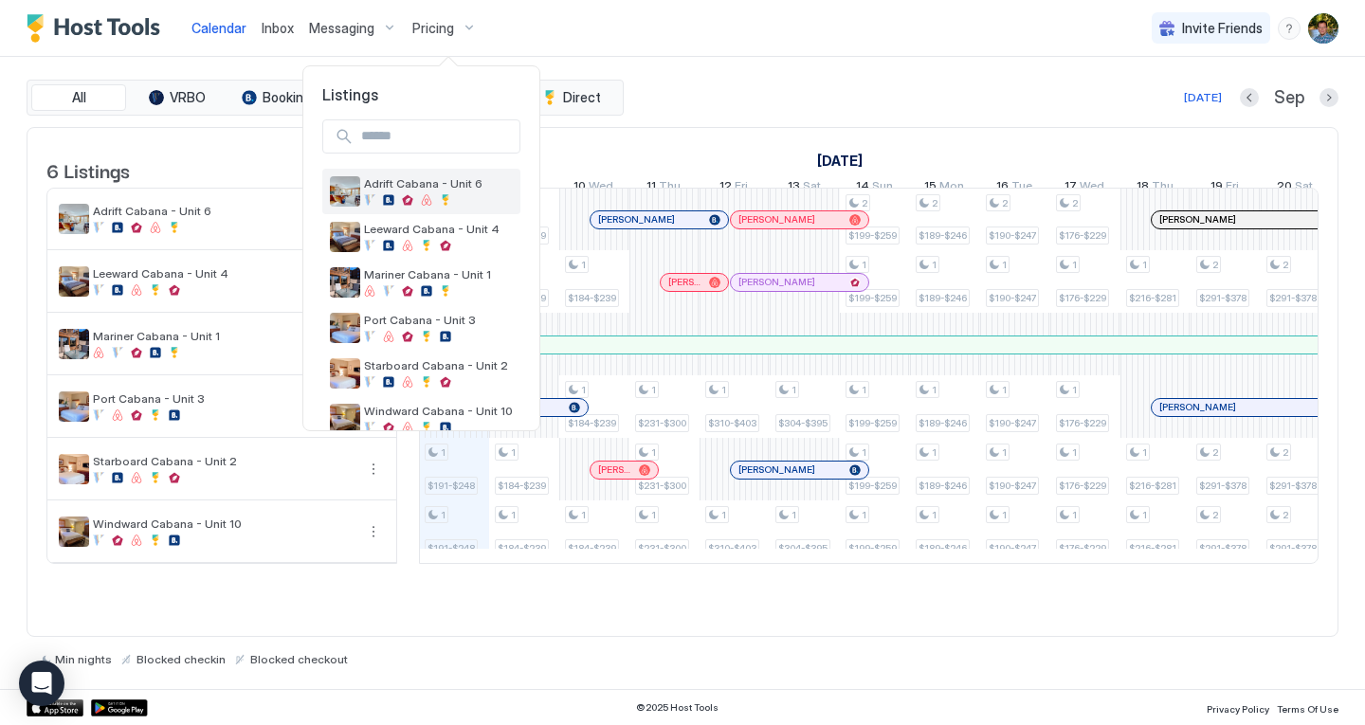
click at [450, 188] on span "Adrift Cabana - Unit 6" at bounding box center [438, 183] width 149 height 14
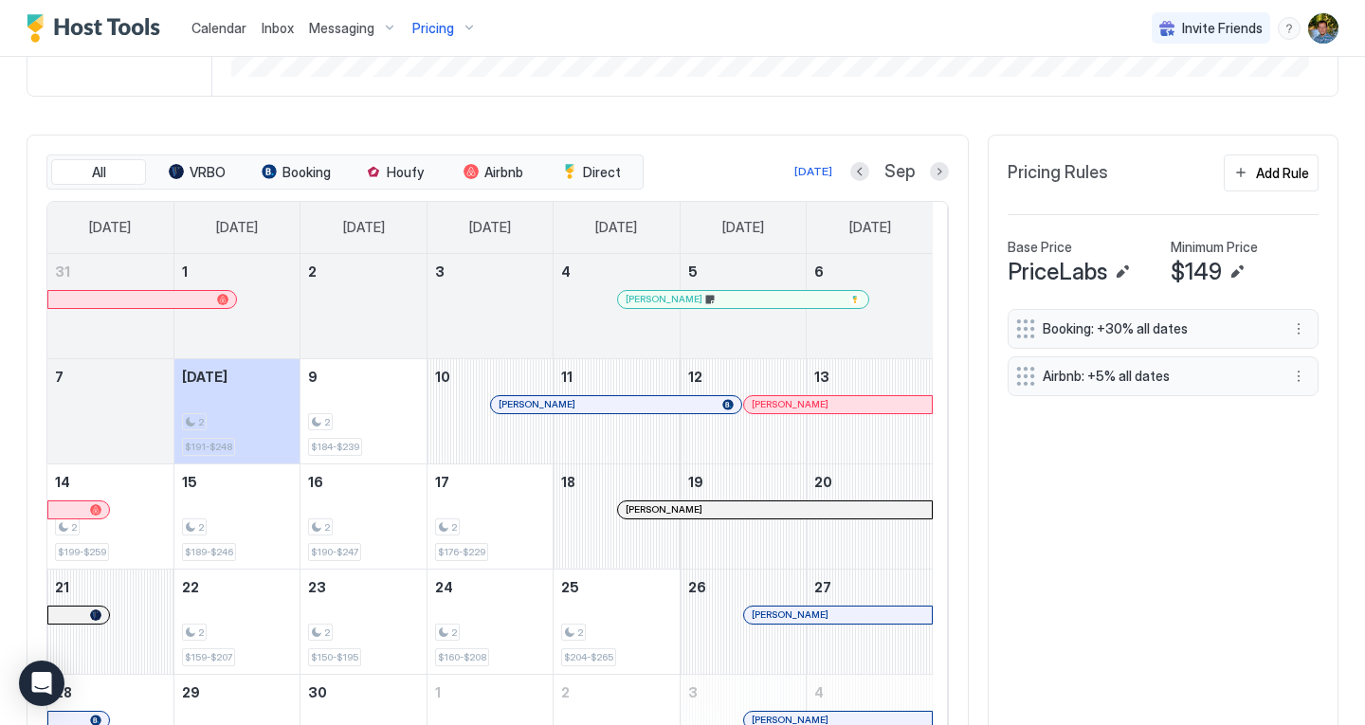
scroll to position [498, 0]
click at [1242, 136] on div "Adrift Cabana - Unit 6 Synced about 7 hours ago Min Price $ 0 Max Price $ 519 1…" at bounding box center [683, 213] width 1312 height 1214
click at [1256, 182] on div "Add Rule" at bounding box center [1282, 172] width 53 height 20
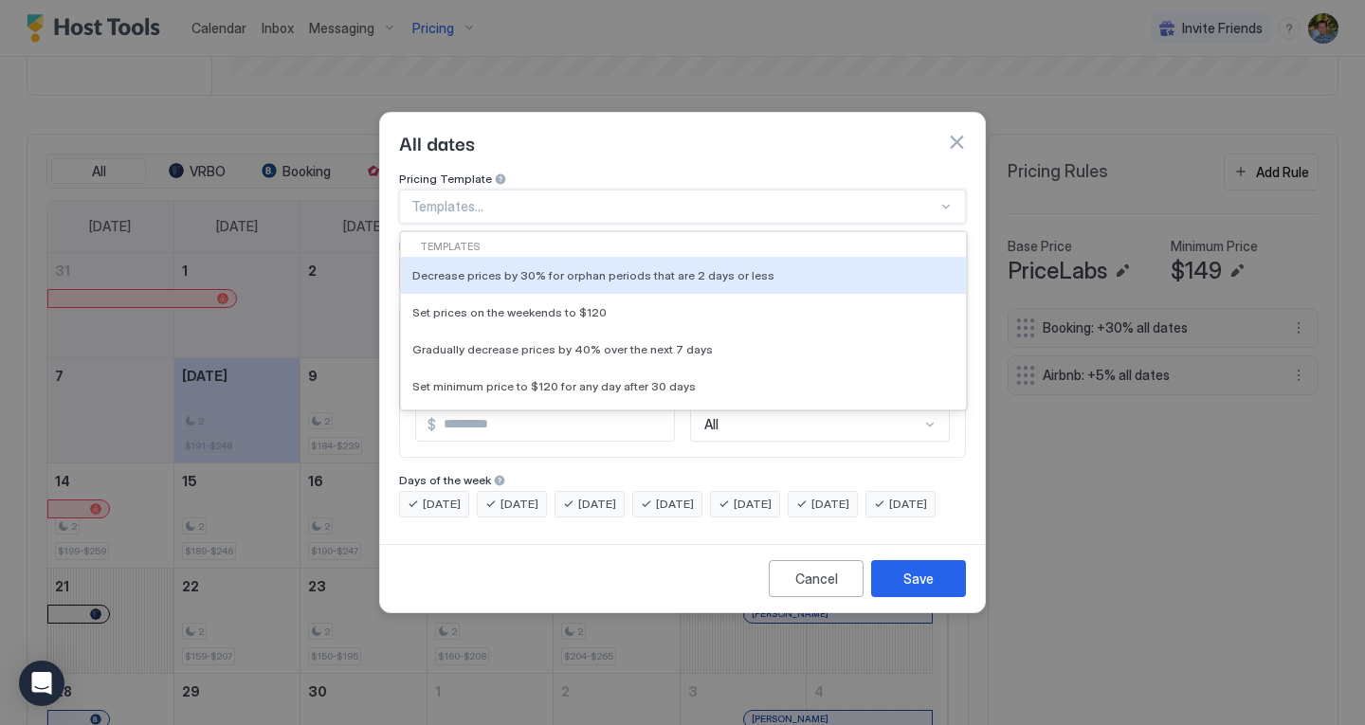
click at [778, 198] on div at bounding box center [675, 206] width 526 height 17
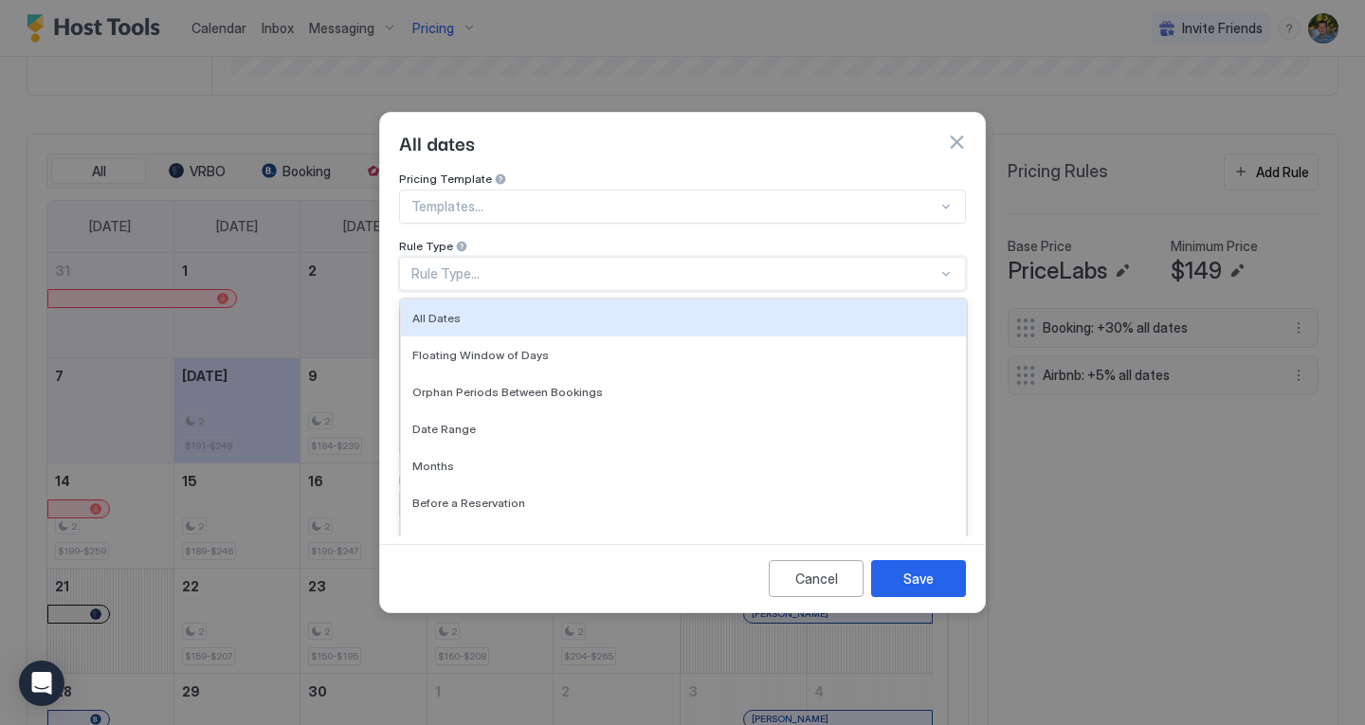
click at [608, 265] on div "Rule Type..." at bounding box center [675, 273] width 526 height 17
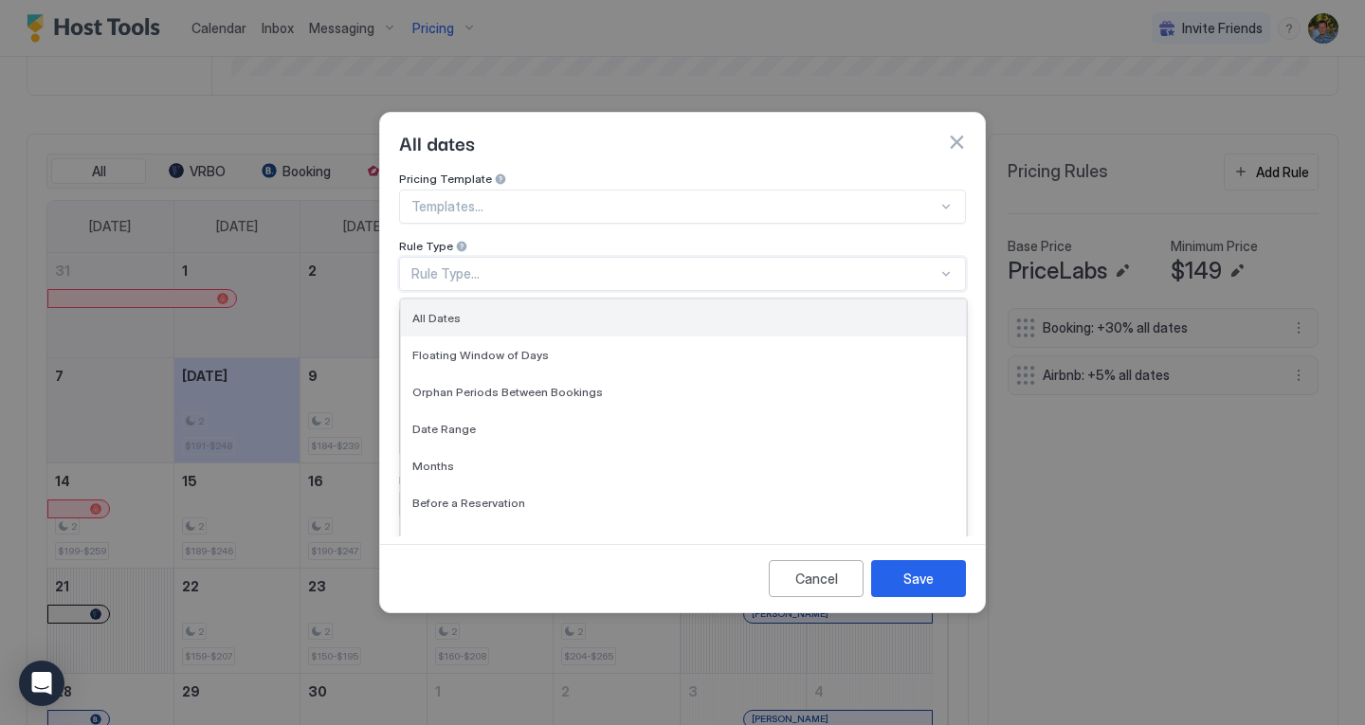
click at [590, 311] on div "All Dates" at bounding box center [683, 318] width 542 height 14
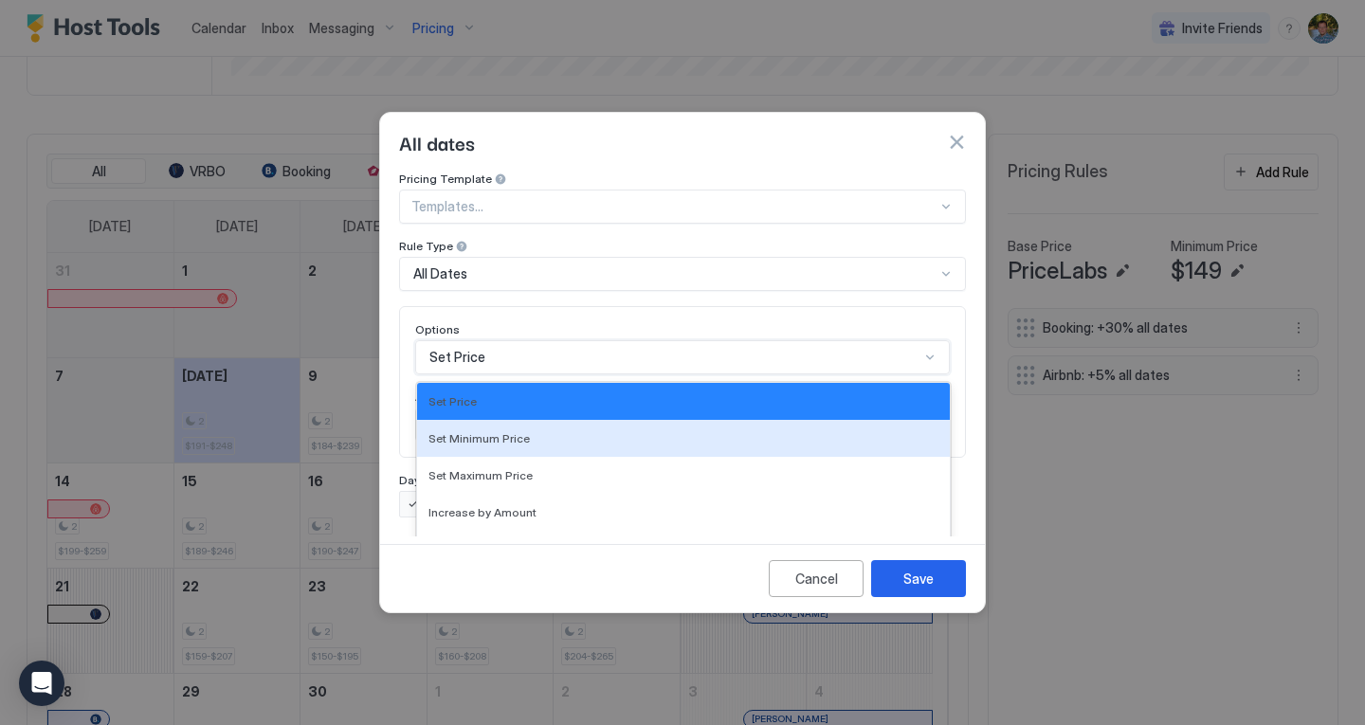
scroll to position [98, 0]
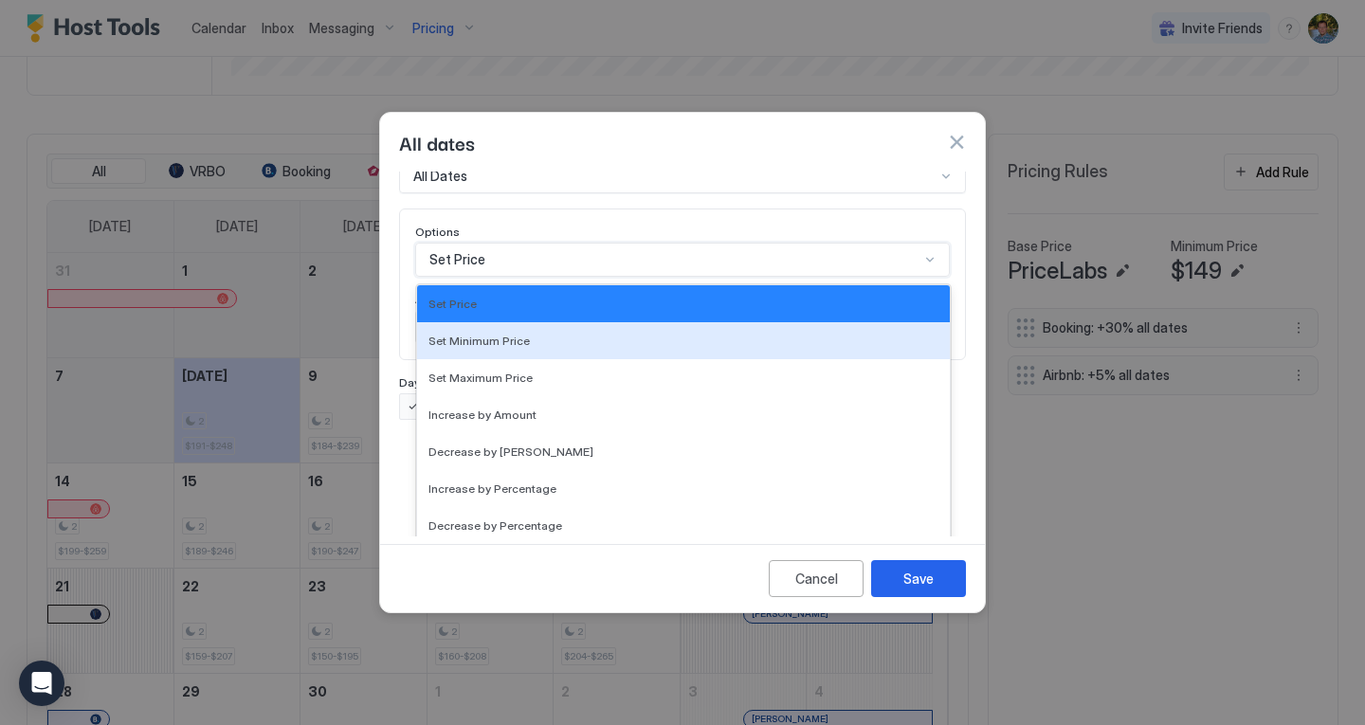
click at [557, 277] on div "17 results available. Use Up and Down to choose options, press Enter to select …" at bounding box center [682, 260] width 535 height 34
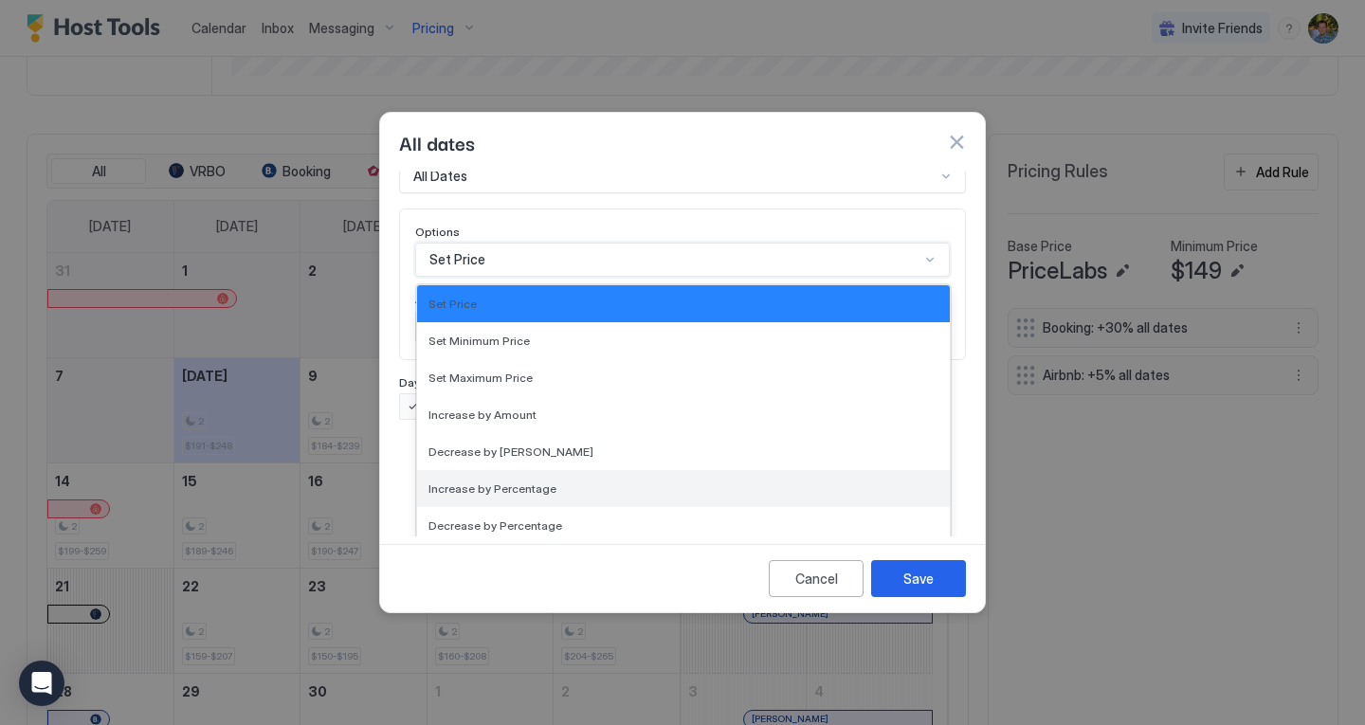
click at [545, 482] on span "Increase by Percentage" at bounding box center [493, 489] width 128 height 14
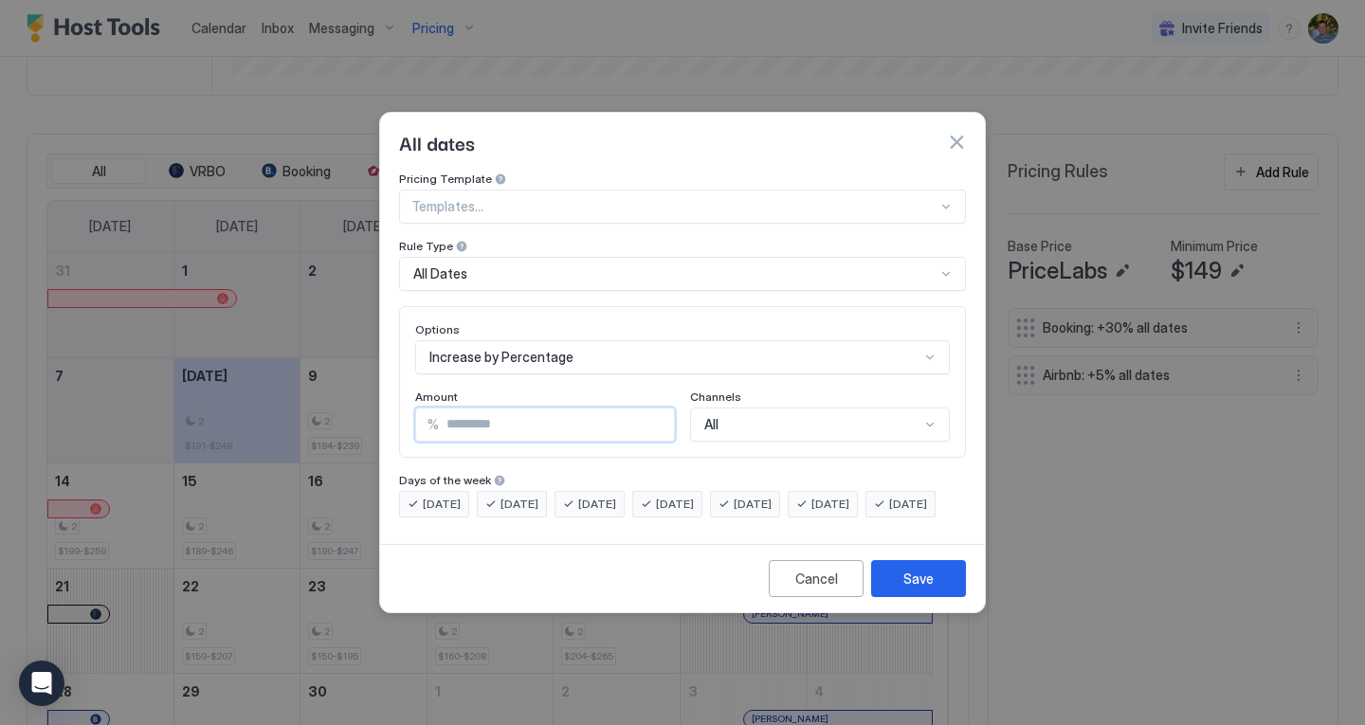
click at [534, 411] on input "*" at bounding box center [556, 425] width 235 height 32
type input "*"
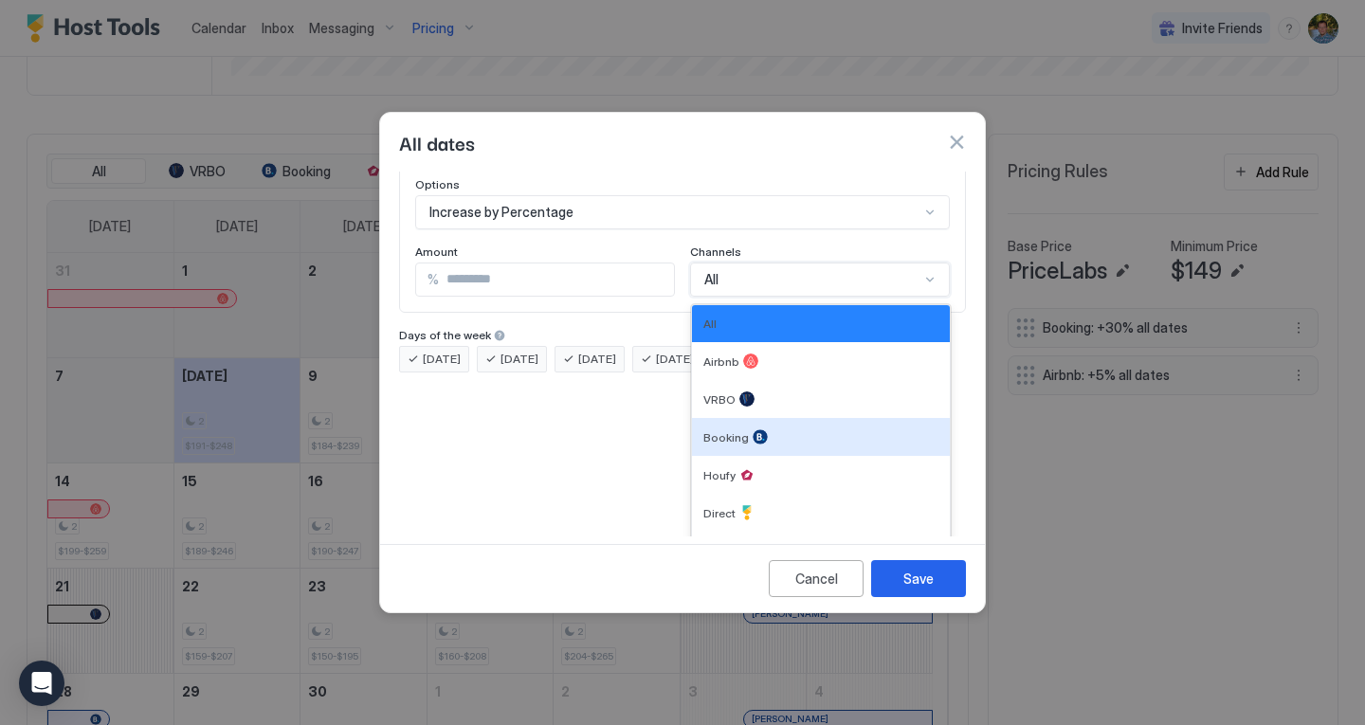
click at [786, 297] on div "7 results available. Use Up and Down to choose options, press Enter to select t…" at bounding box center [820, 280] width 260 height 34
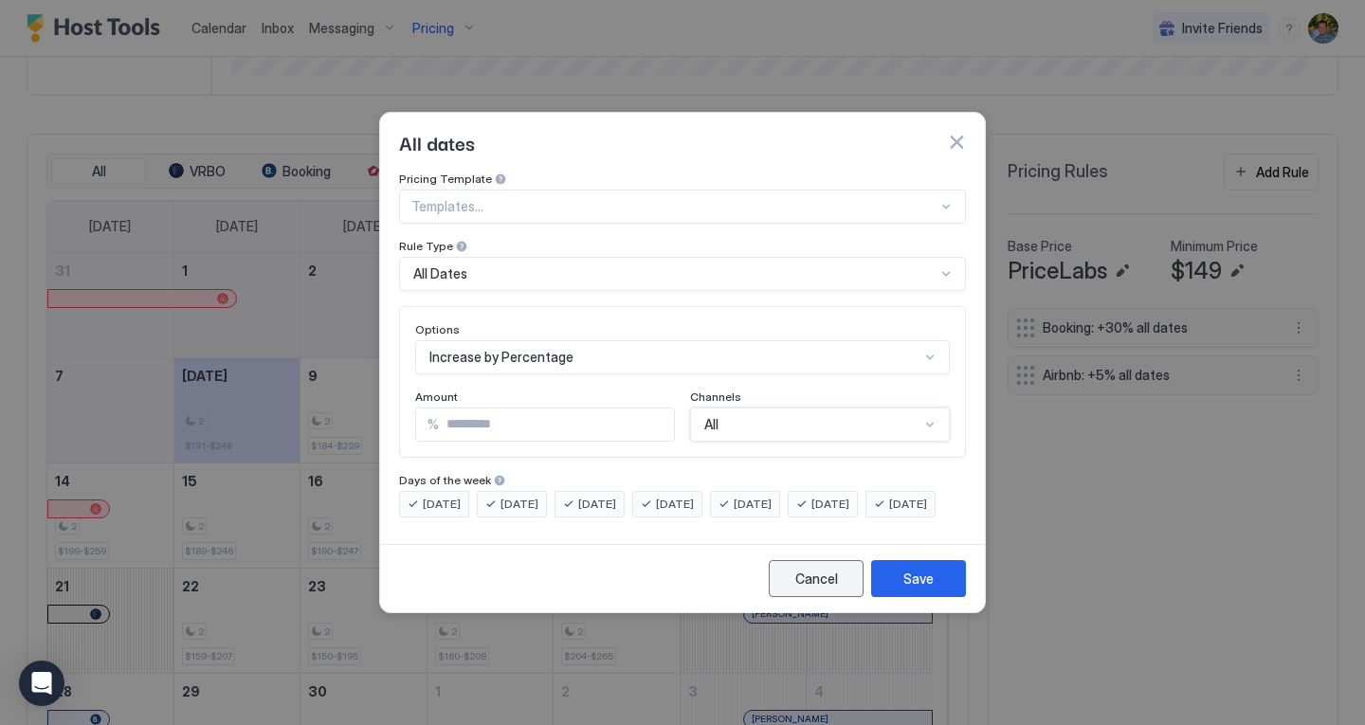
click at [819, 597] on button "Cancel" at bounding box center [816, 578] width 95 height 37
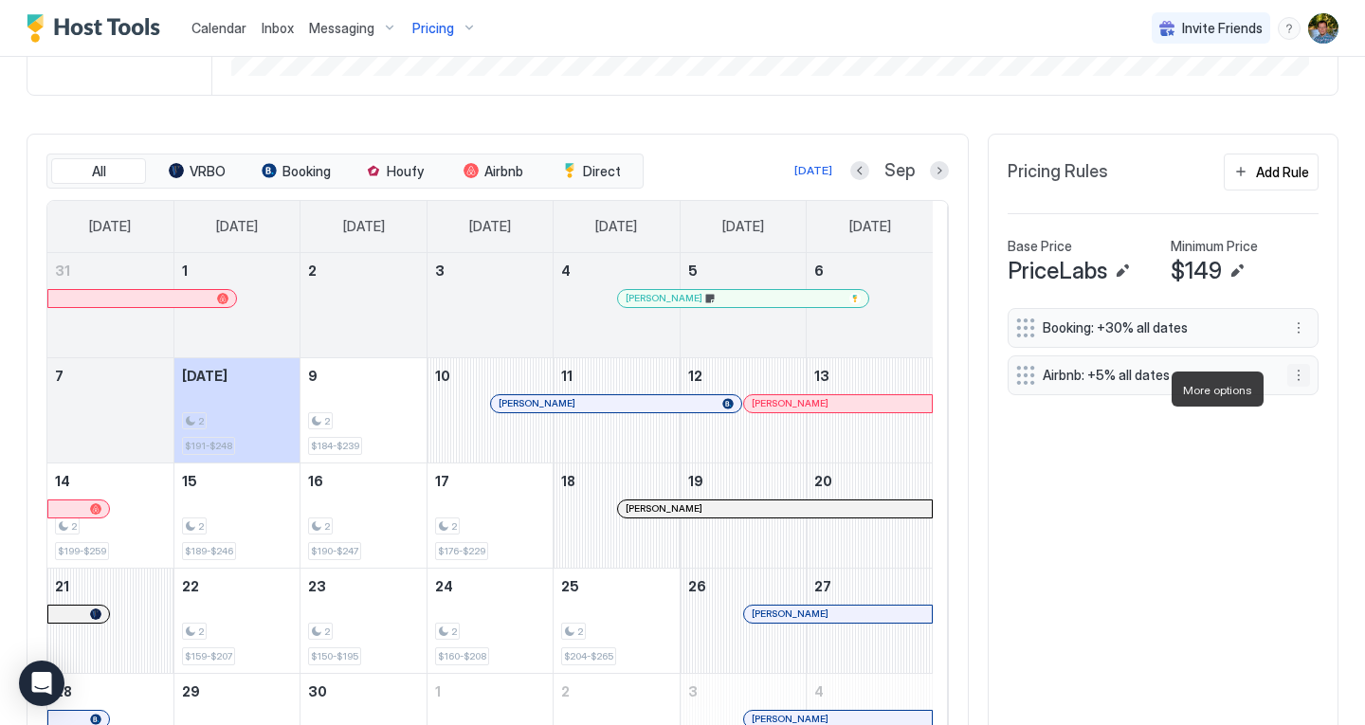
click at [1288, 387] on button "More options" at bounding box center [1299, 375] width 23 height 23
click at [1302, 413] on div "Edit" at bounding box center [1303, 416] width 42 height 14
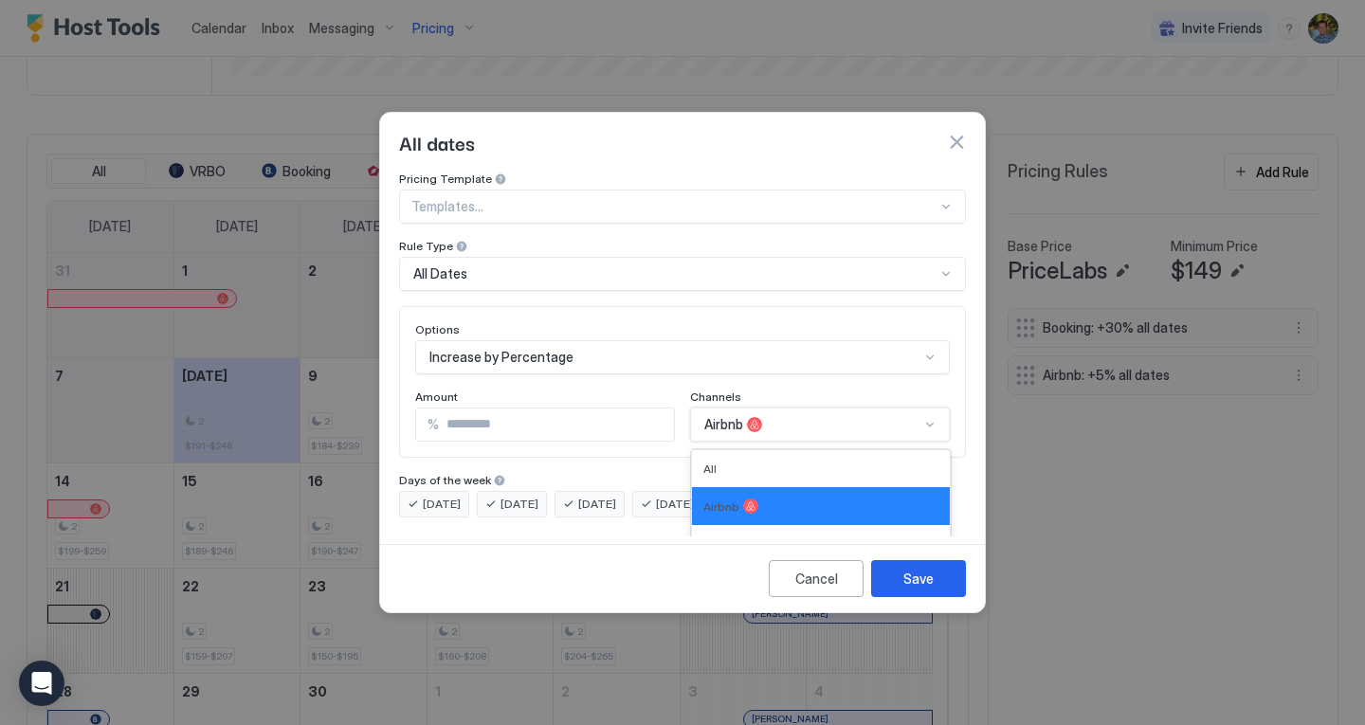
scroll to position [145, 0]
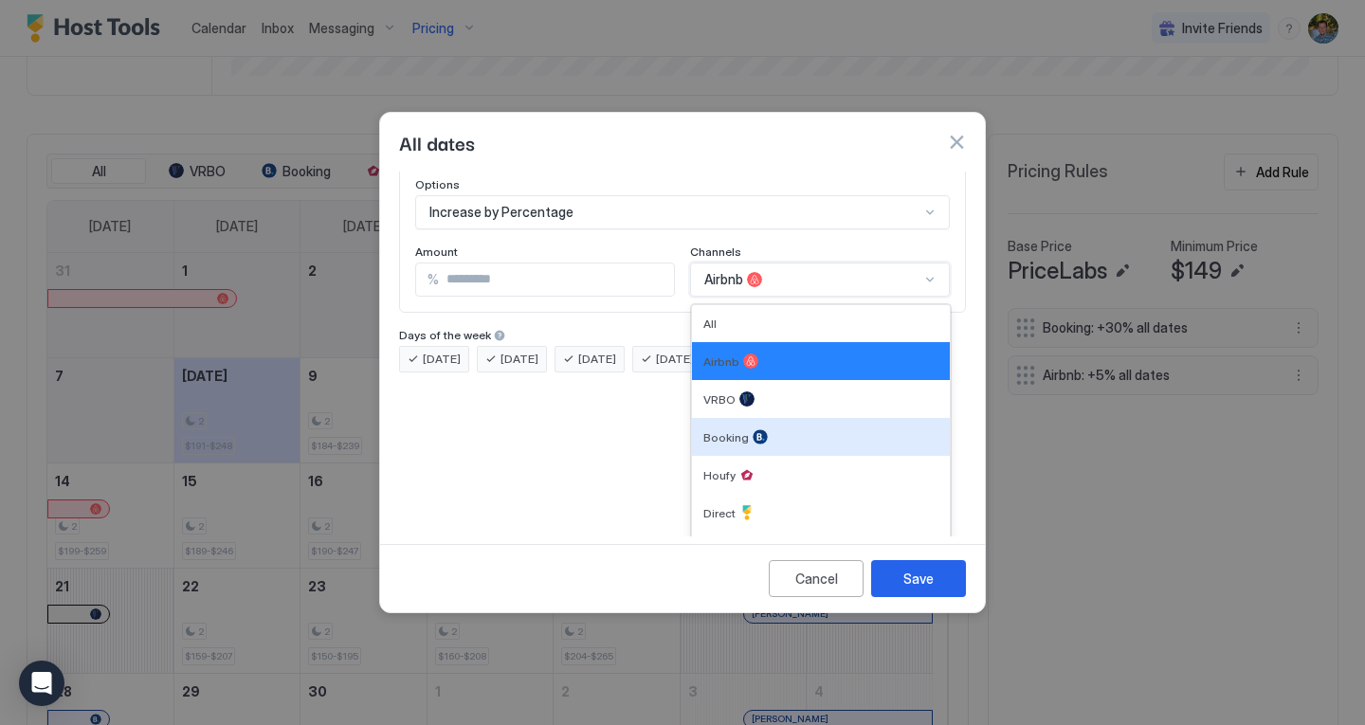
click at [812, 297] on div "7 results available. Use Up and Down to choose options, press Enter to select t…" at bounding box center [820, 280] width 260 height 34
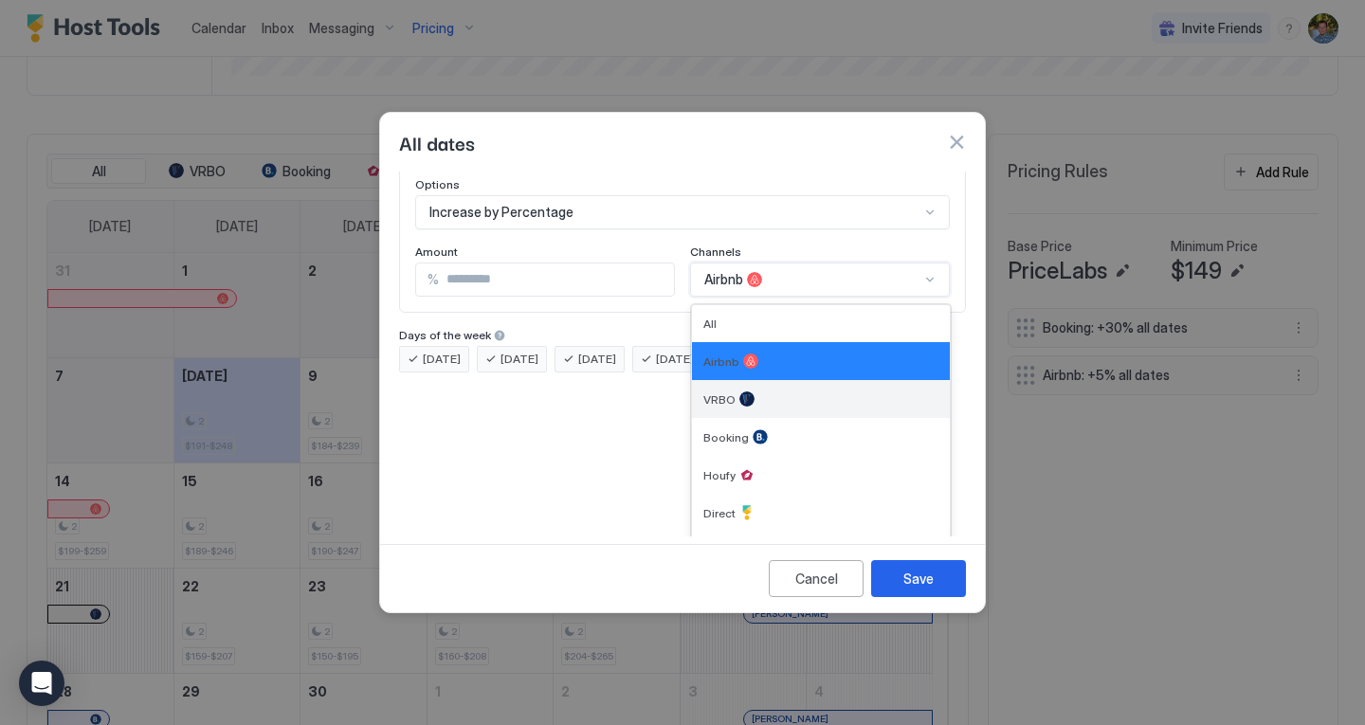
click at [763, 392] on div "VRBO" at bounding box center [821, 399] width 235 height 15
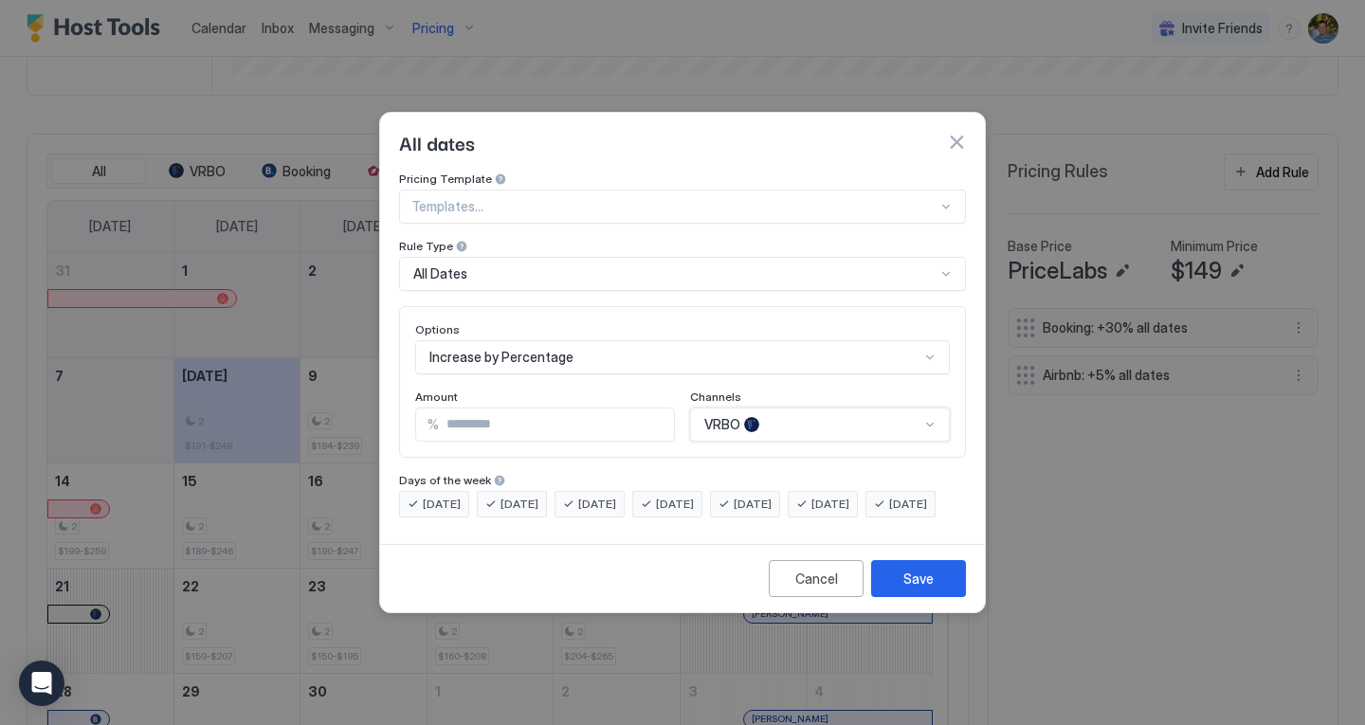
click at [785, 413] on div "option VRBO, selected. [GEOGRAPHIC_DATA]" at bounding box center [820, 425] width 260 height 34
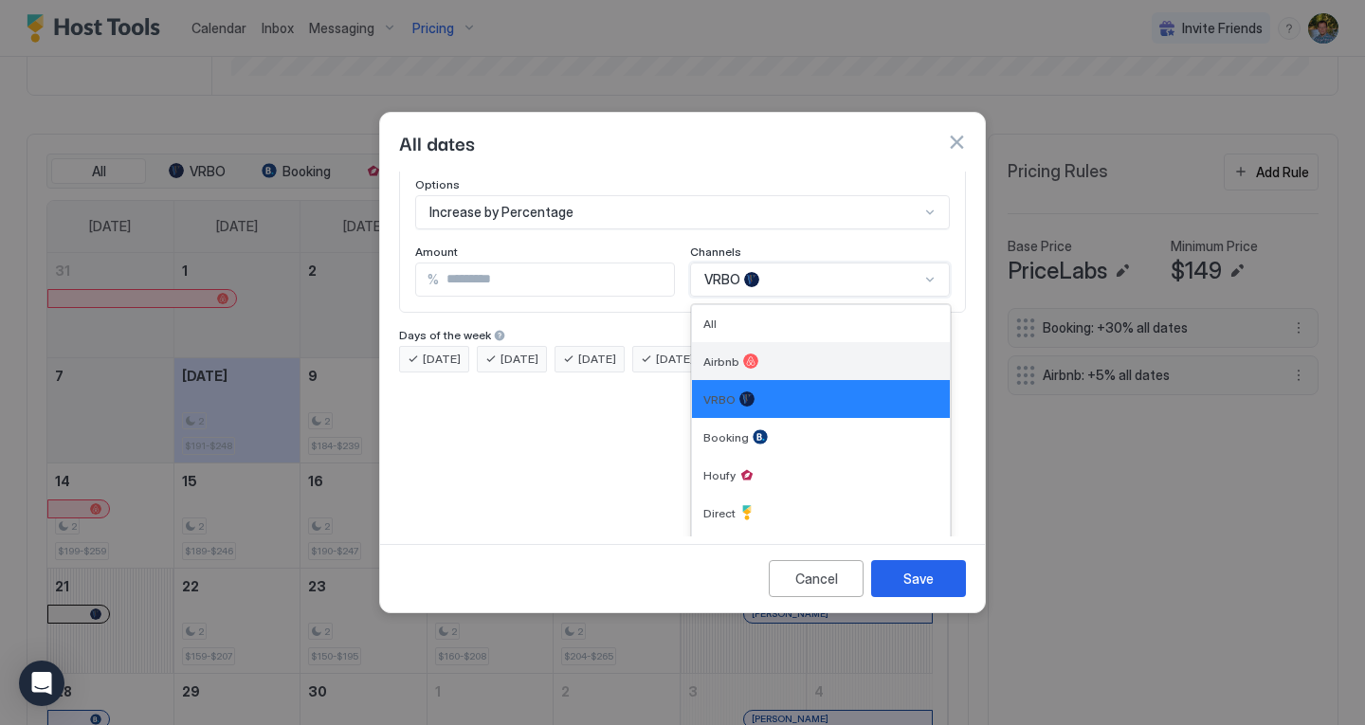
click at [777, 354] on div "Airbnb" at bounding box center [821, 361] width 235 height 15
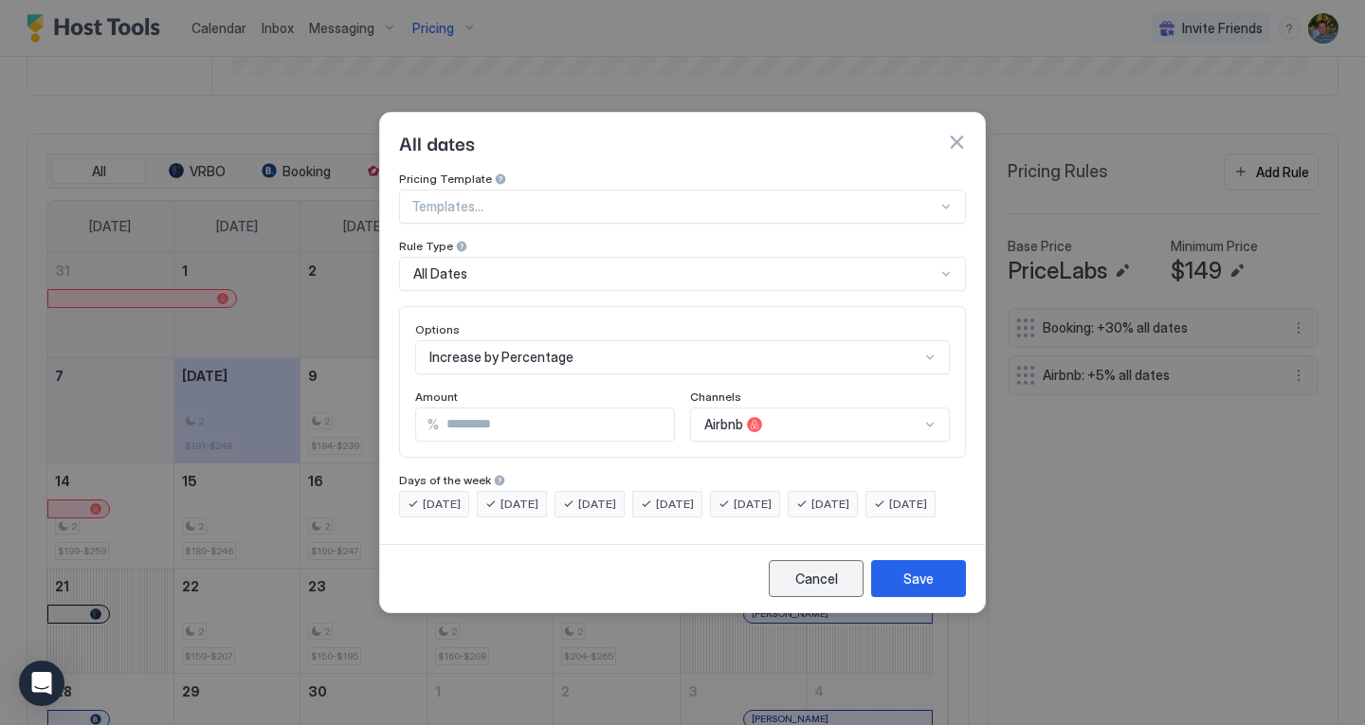
click at [820, 589] on div "Cancel" at bounding box center [817, 579] width 43 height 20
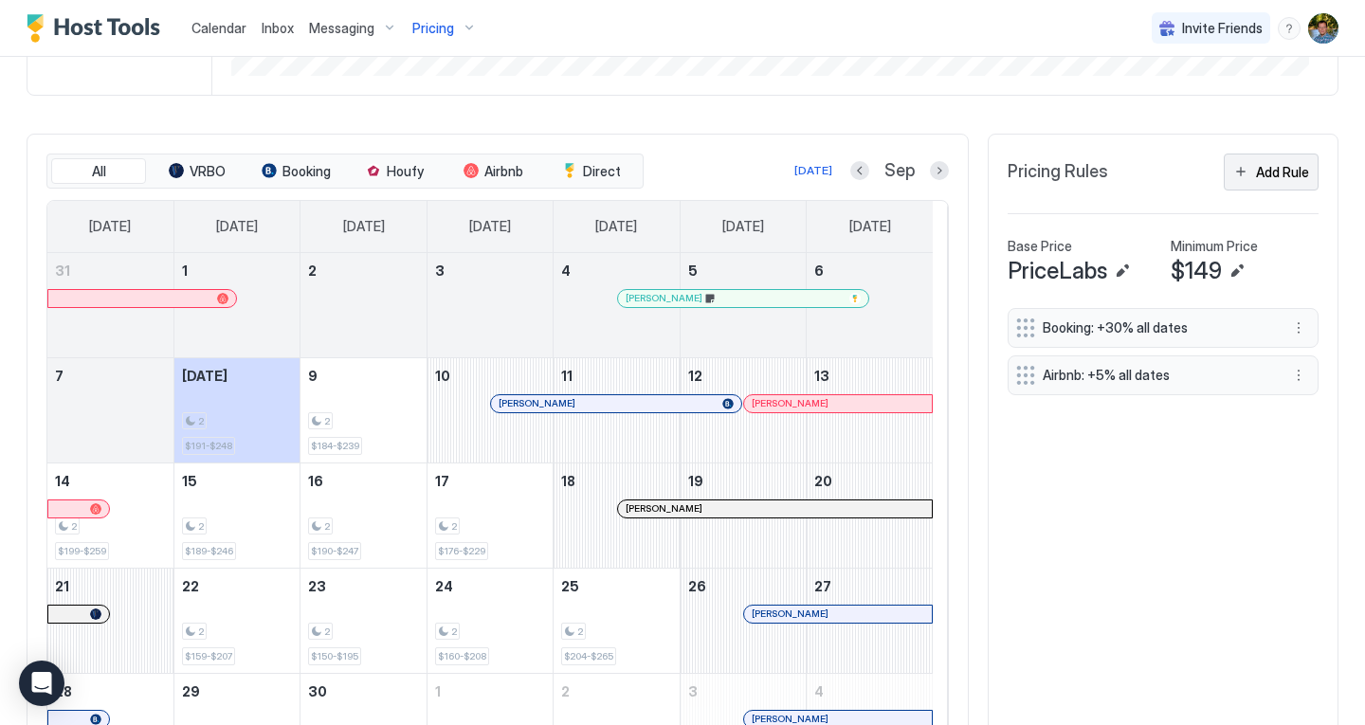
click at [1262, 180] on div "Add Rule" at bounding box center [1282, 172] width 53 height 20
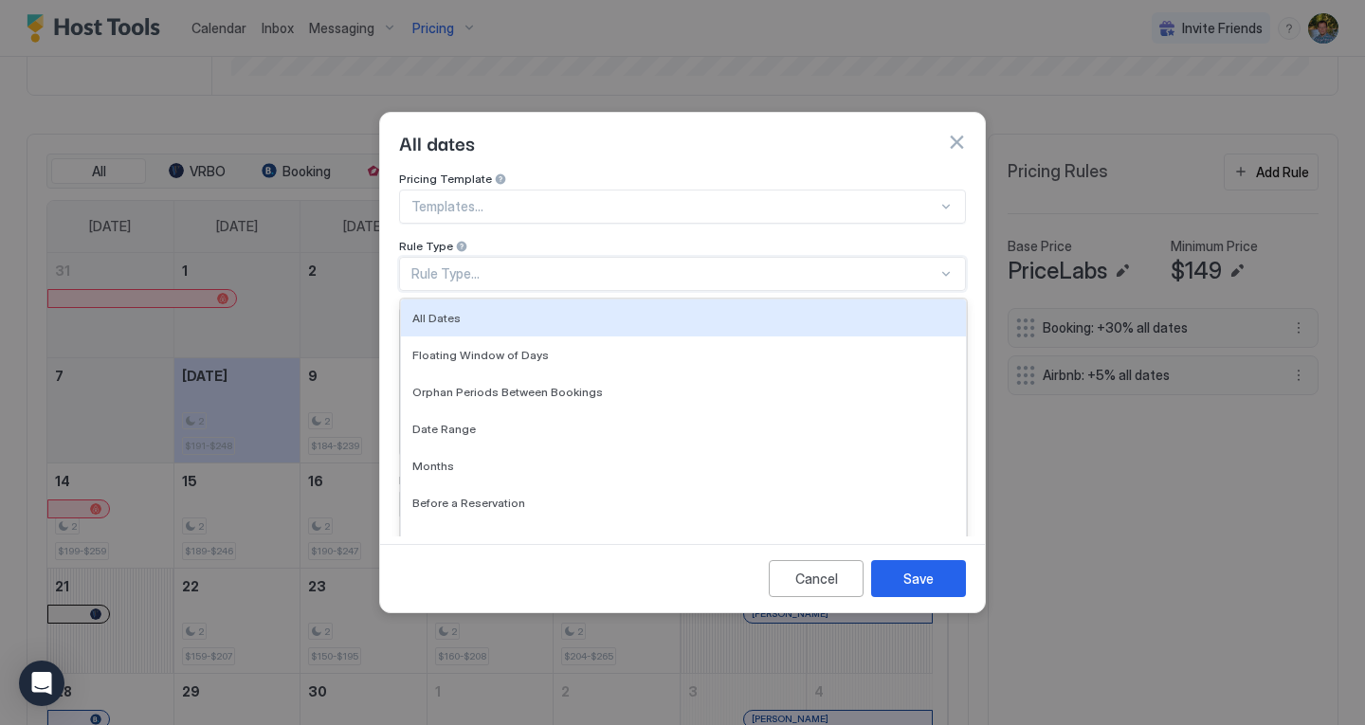
click at [543, 265] on div "Rule Type..." at bounding box center [675, 273] width 526 height 17
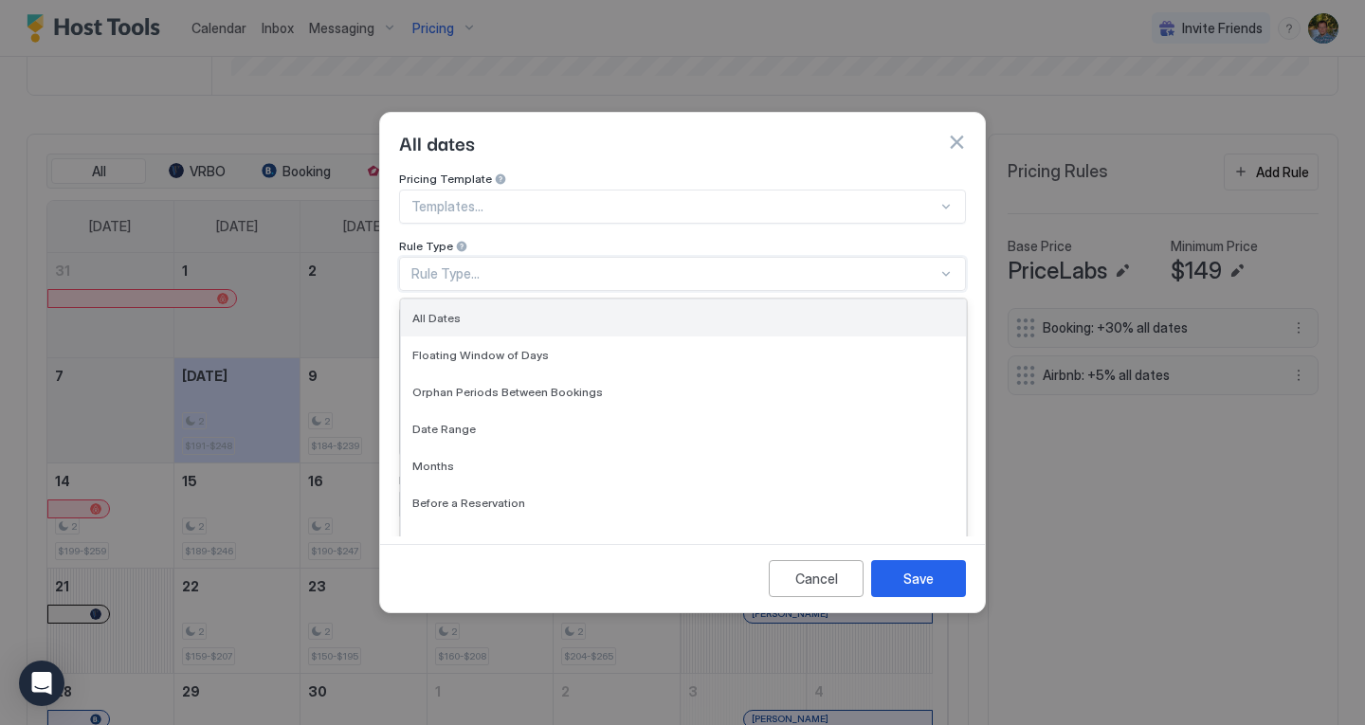
click at [507, 300] on div "All Dates" at bounding box center [683, 318] width 565 height 37
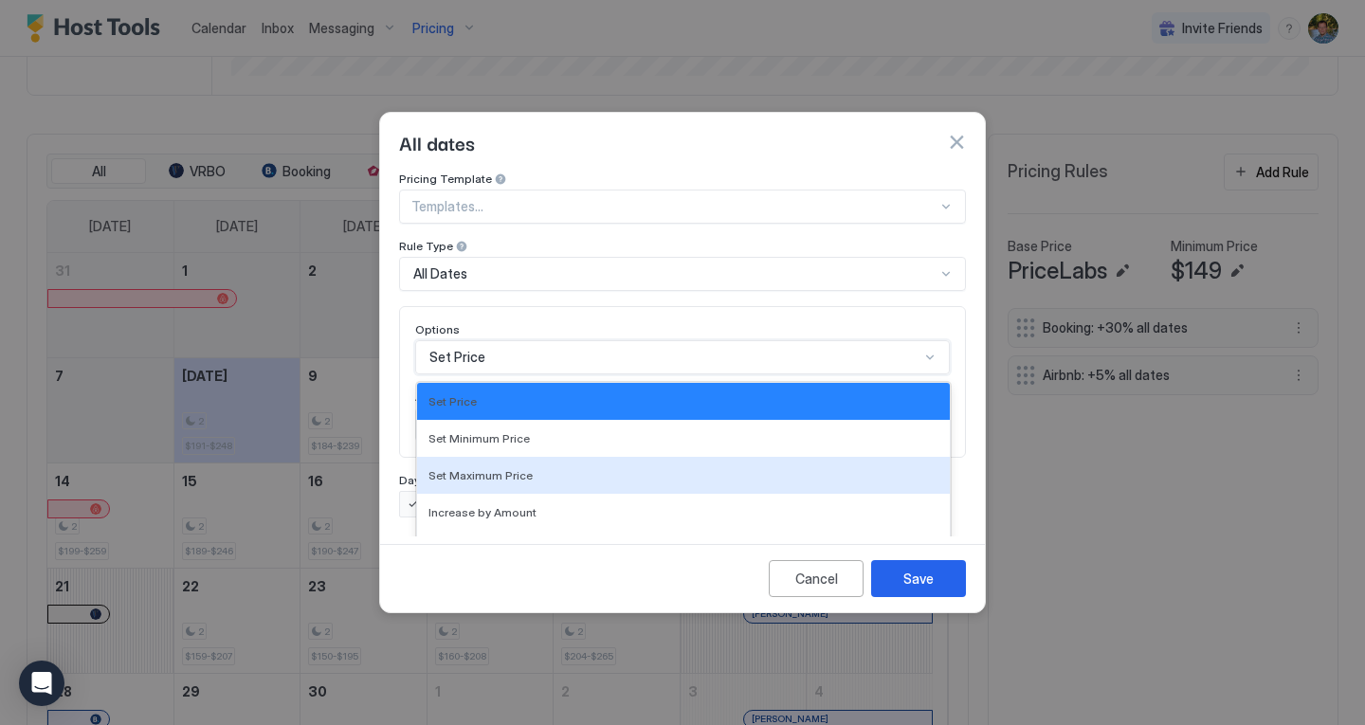
scroll to position [98, 0]
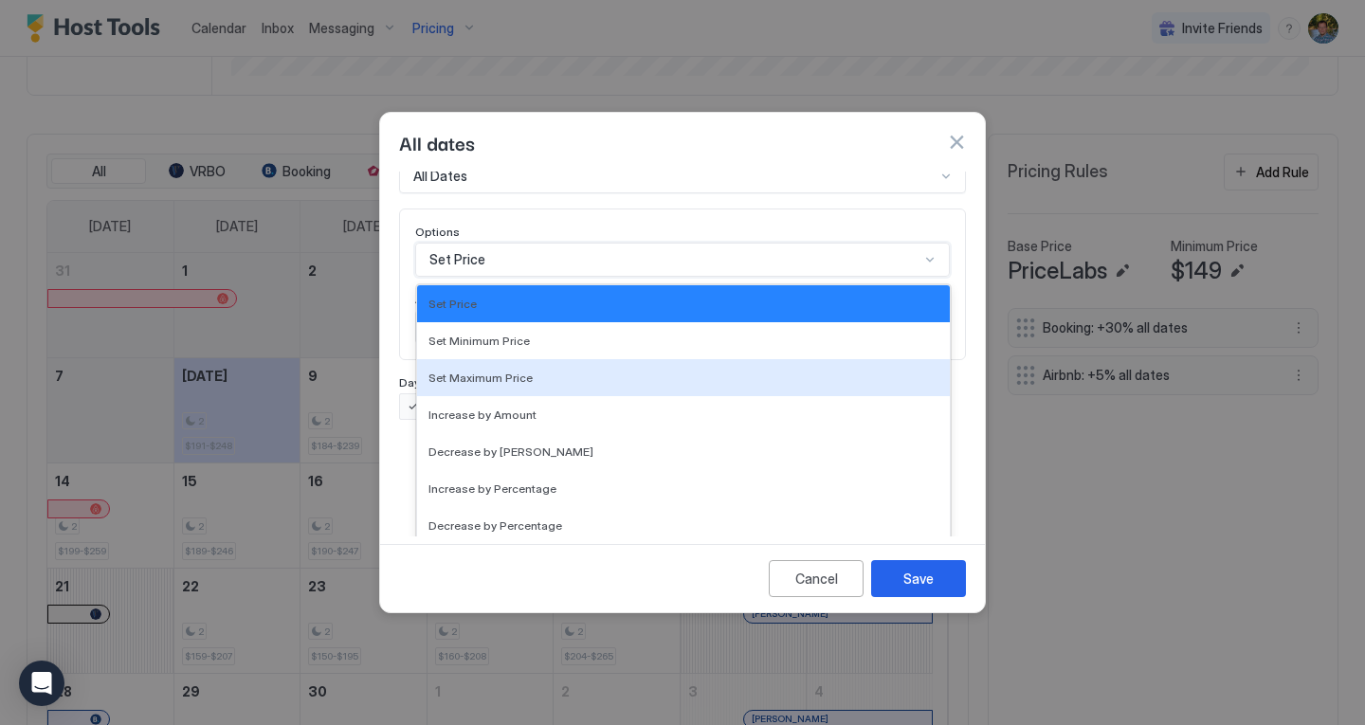
click at [502, 277] on div "17 results available. Use Up and Down to choose options, press Enter to select …" at bounding box center [682, 260] width 535 height 34
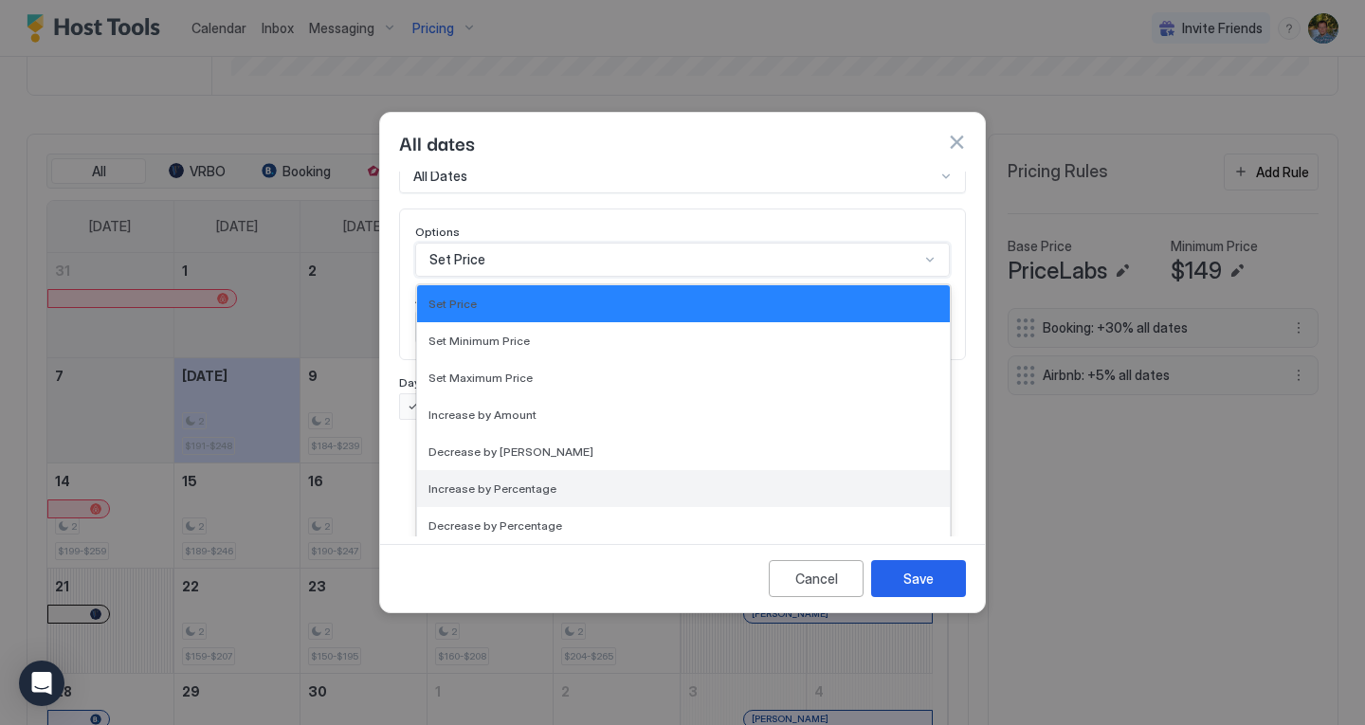
click at [510, 470] on div "Increase by Percentage" at bounding box center [683, 488] width 533 height 37
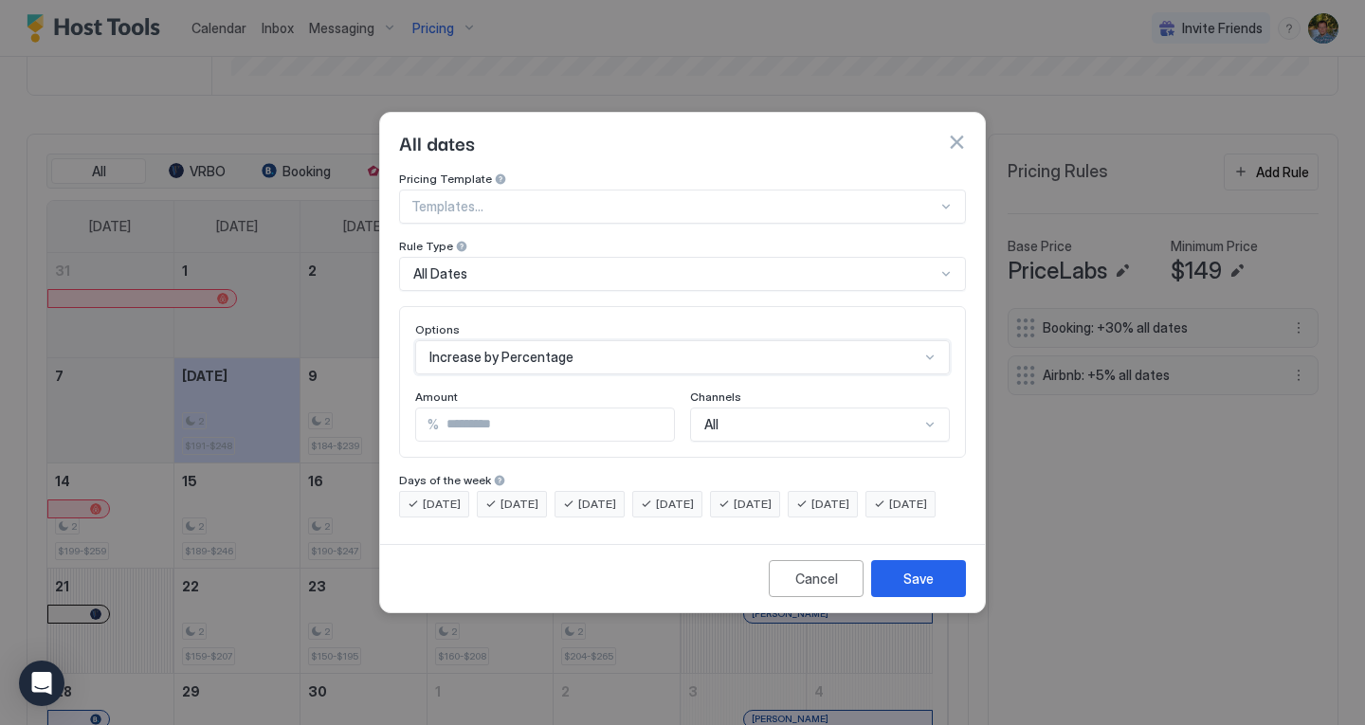
scroll to position [0, 0]
click at [539, 409] on input "*" at bounding box center [556, 425] width 235 height 32
type input "*"
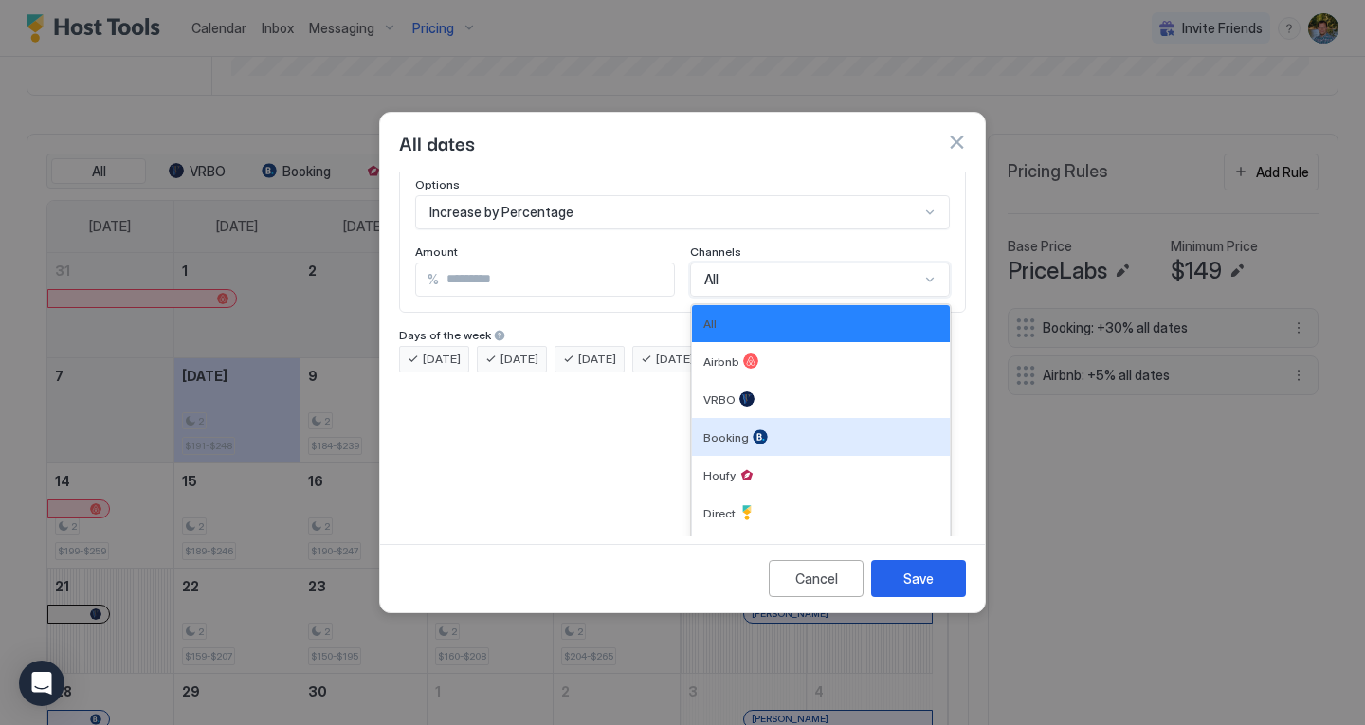
click at [718, 297] on div "7 results available. Use Up and Down to choose options, press Enter to select t…" at bounding box center [820, 280] width 260 height 34
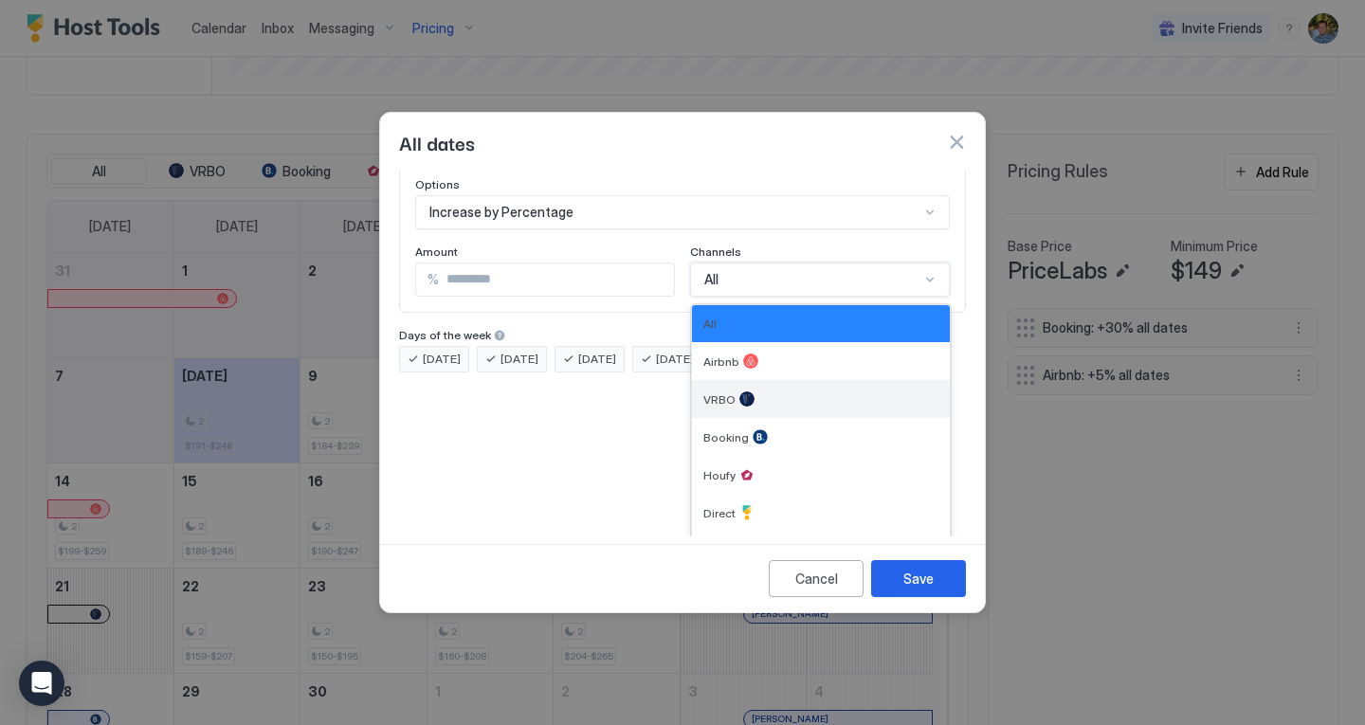
click at [740, 392] on div at bounding box center [747, 399] width 15 height 15
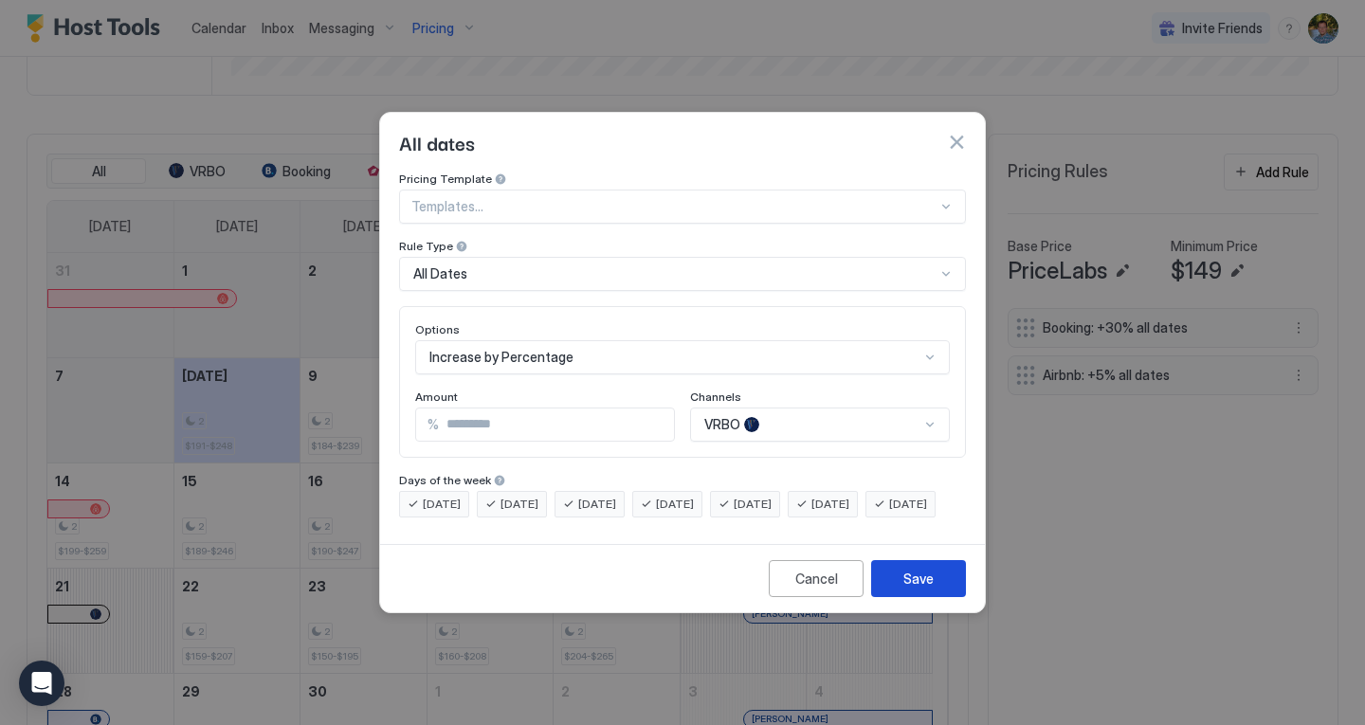
click at [936, 596] on button "Save" at bounding box center [918, 578] width 95 height 37
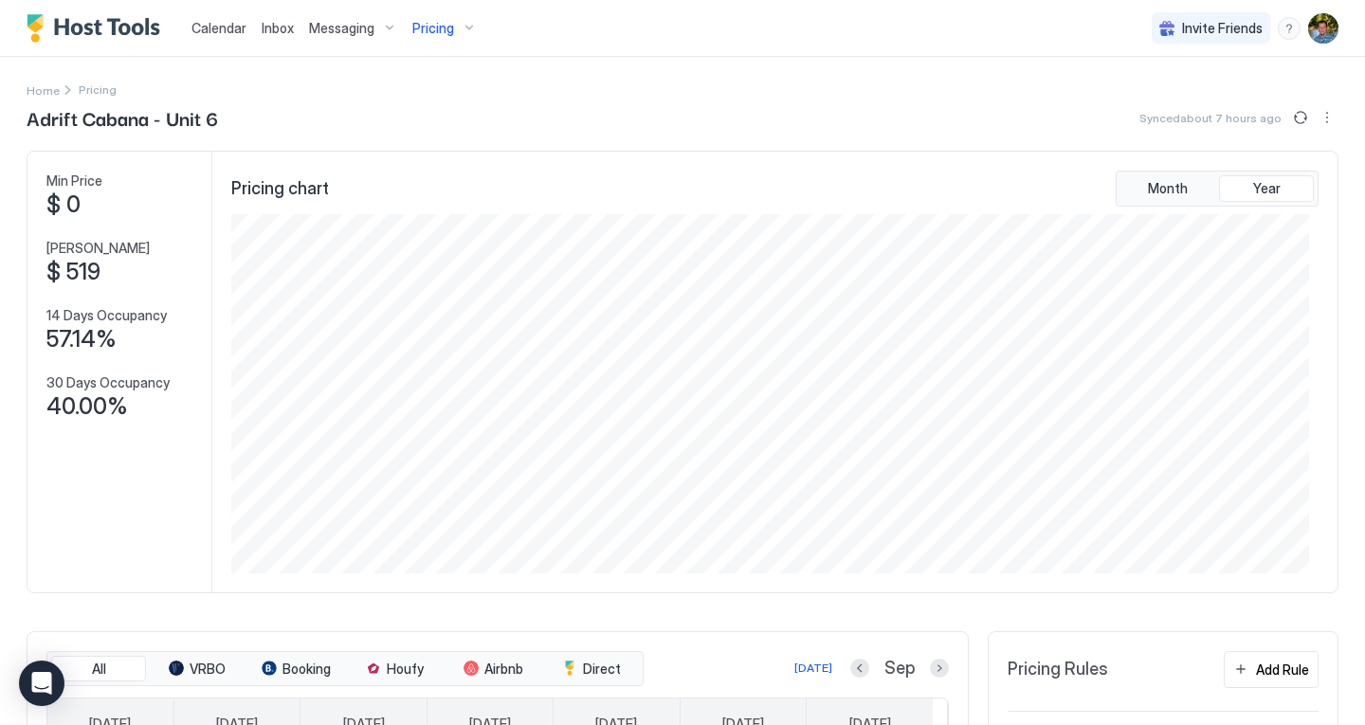
click at [1181, 592] on div "Pricing chart Month Year" at bounding box center [775, 372] width 1126 height 441
click at [1290, 118] on button "Sync prices" at bounding box center [1301, 117] width 23 height 23
click at [216, 24] on span "Calendar" at bounding box center [219, 28] width 55 height 16
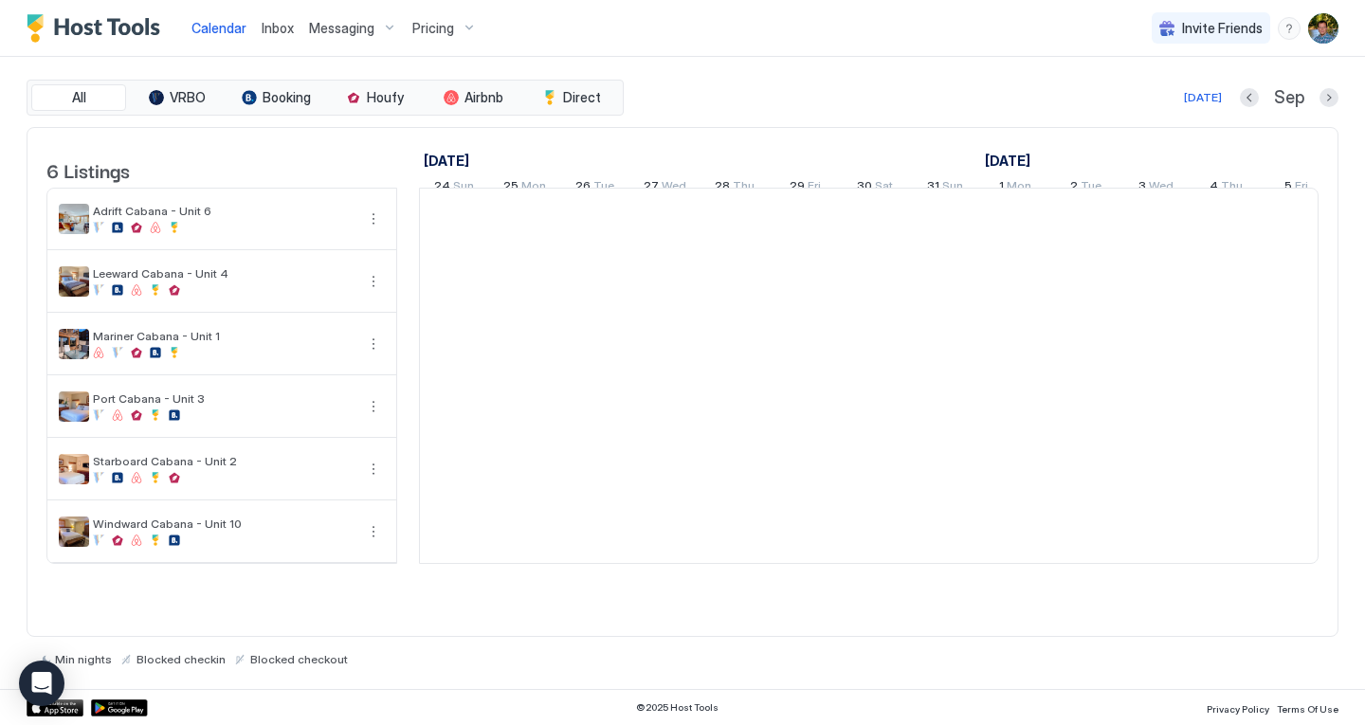
scroll to position [0, 1053]
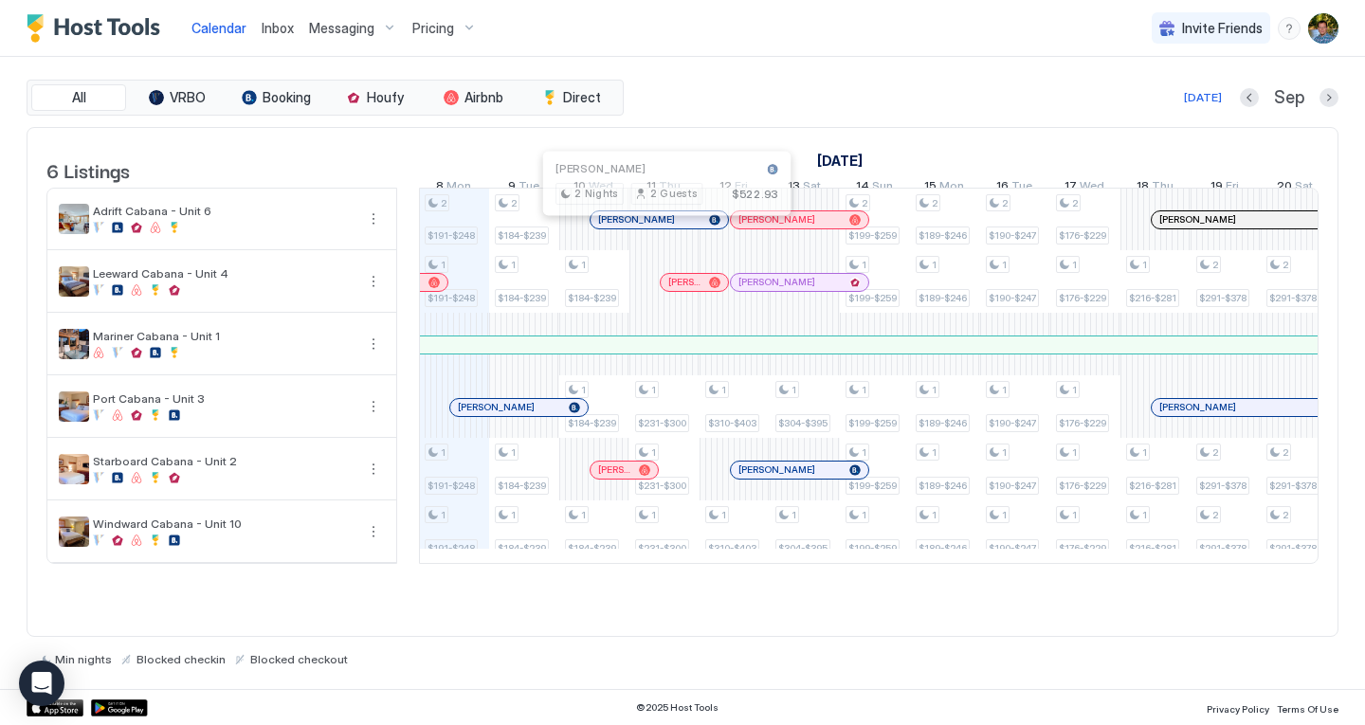
click at [660, 228] on div at bounding box center [659, 219] width 15 height 15
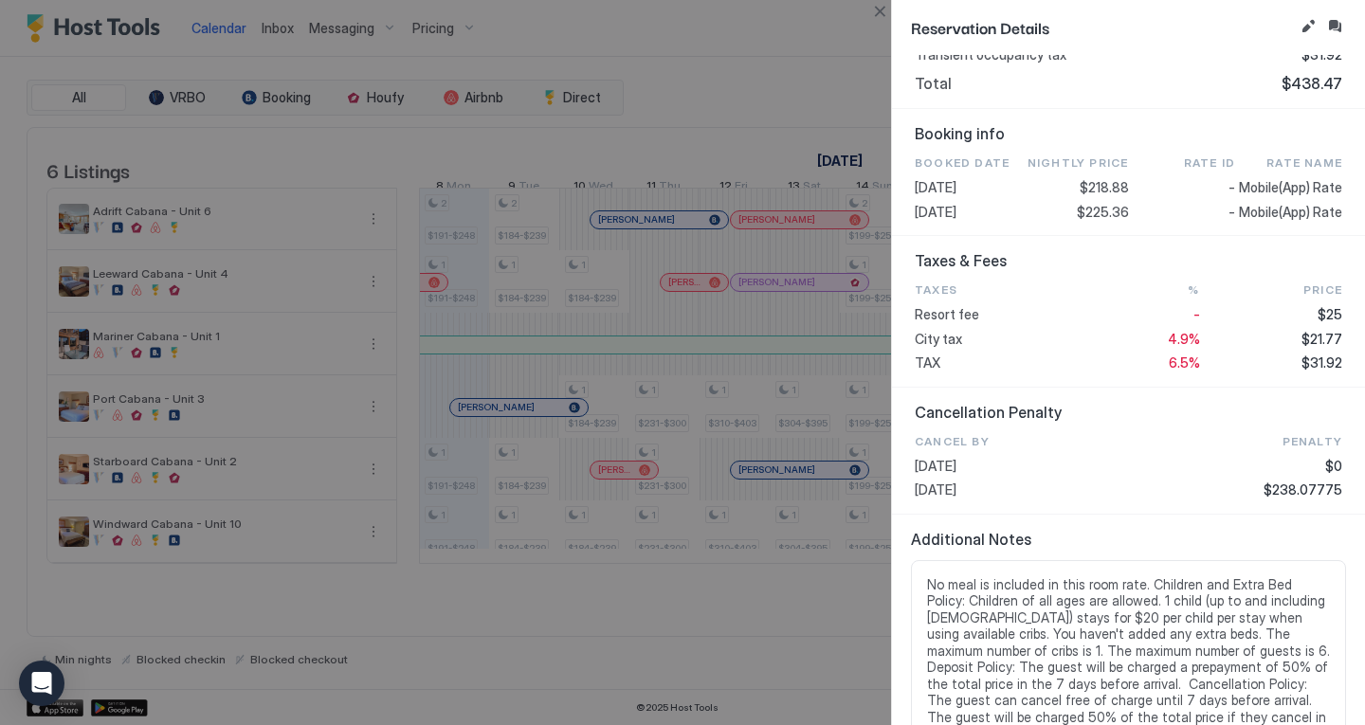
scroll to position [893, 0]
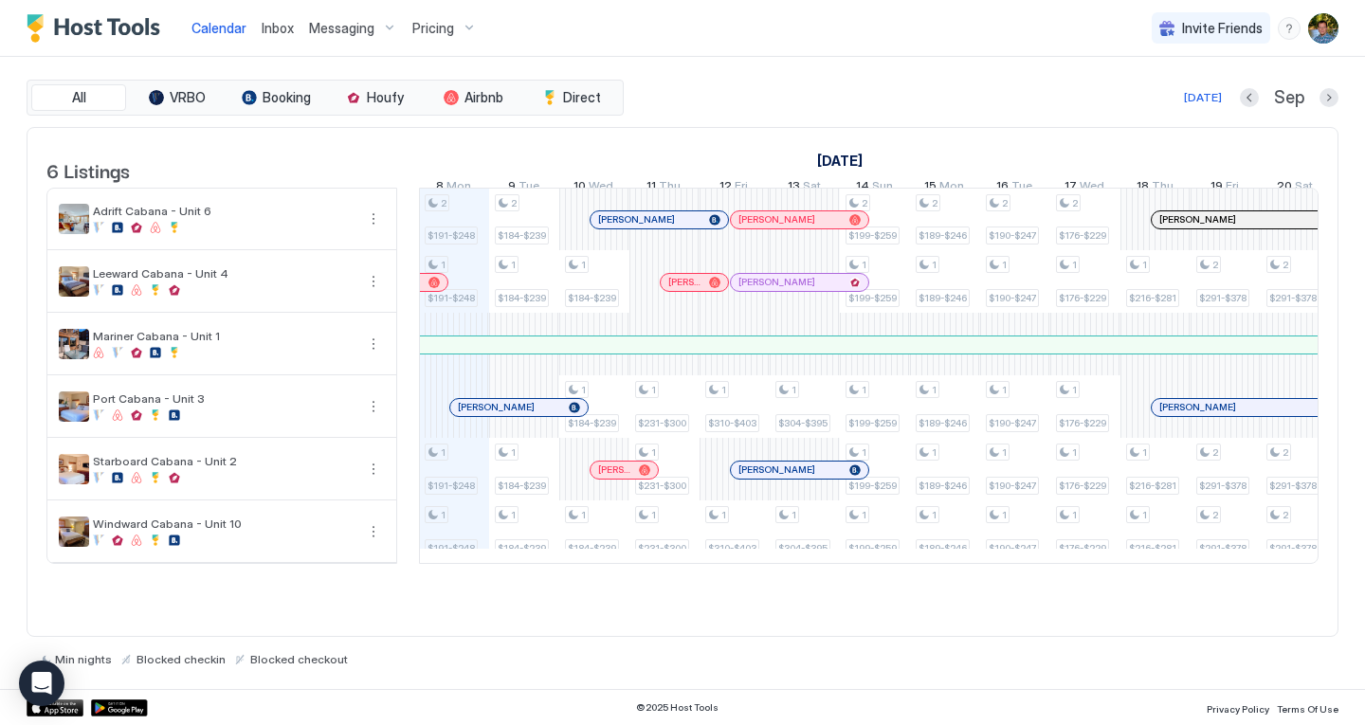
click at [785, 228] on div at bounding box center [784, 219] width 15 height 15
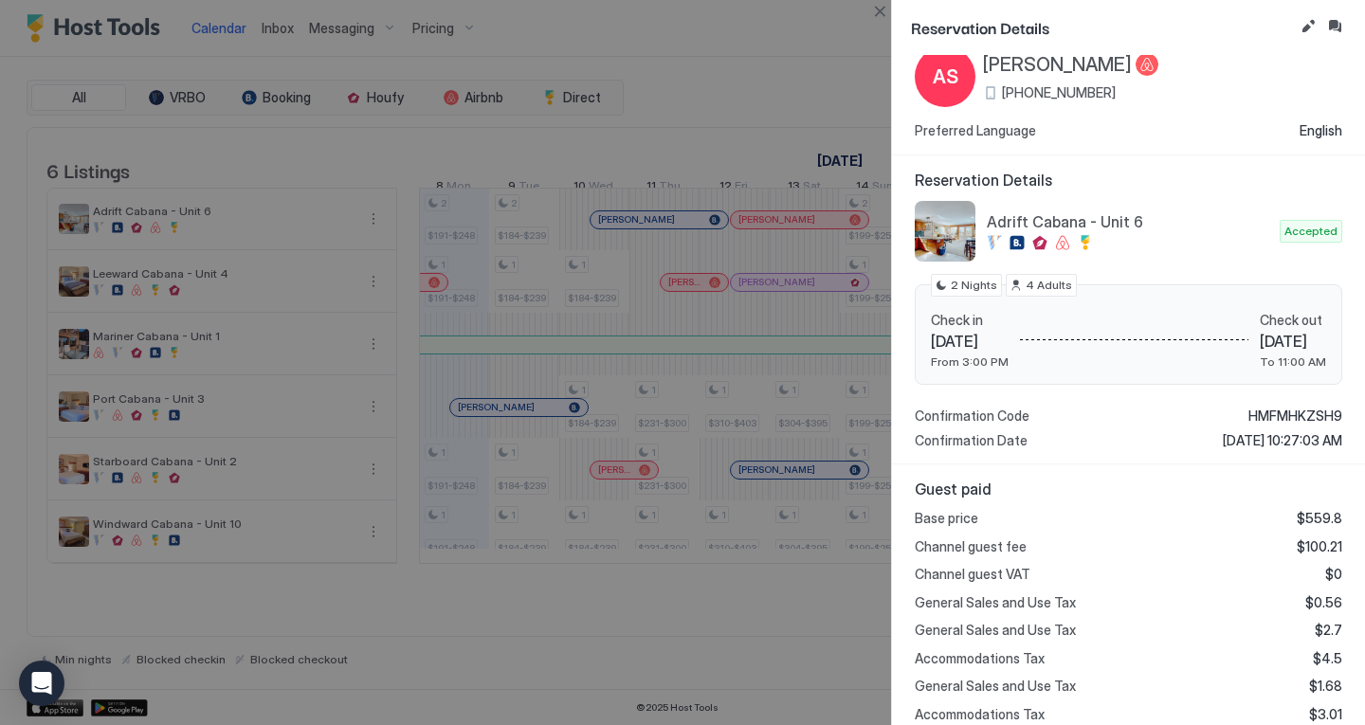
scroll to position [0, 0]
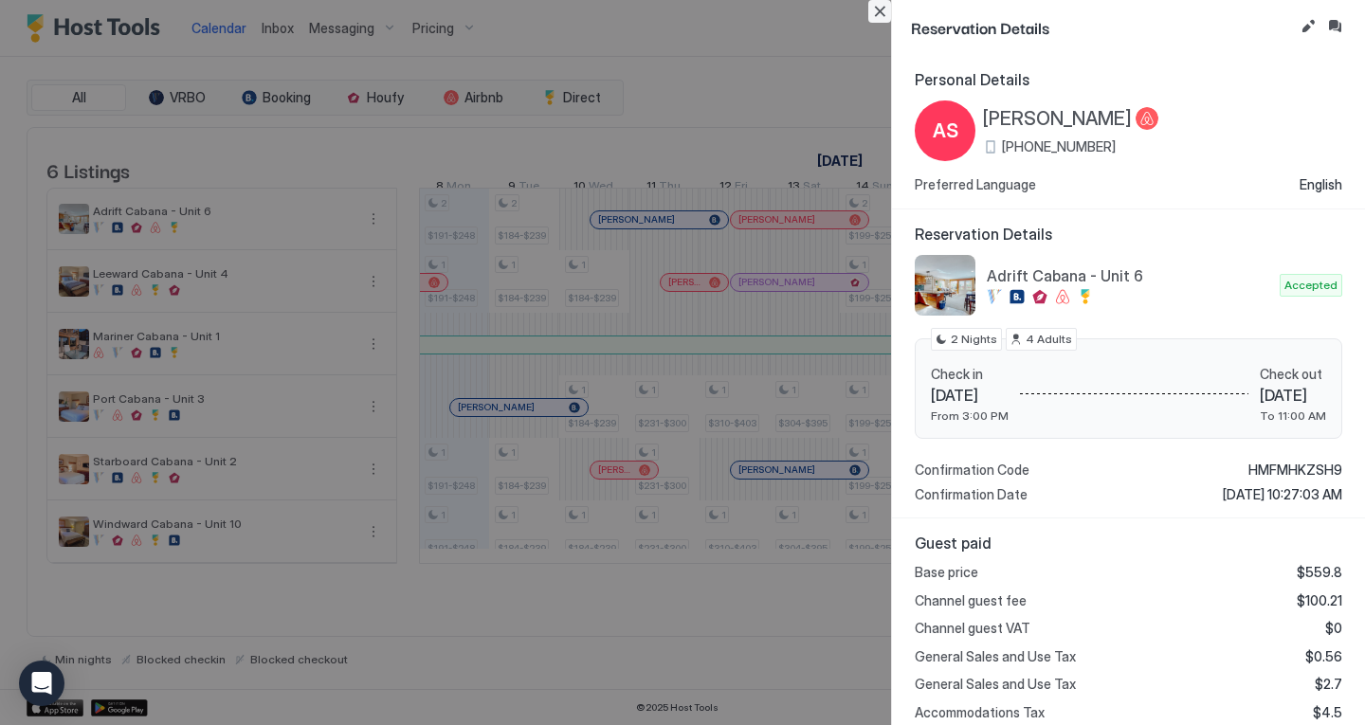
click at [882, 11] on button "Close" at bounding box center [880, 11] width 23 height 23
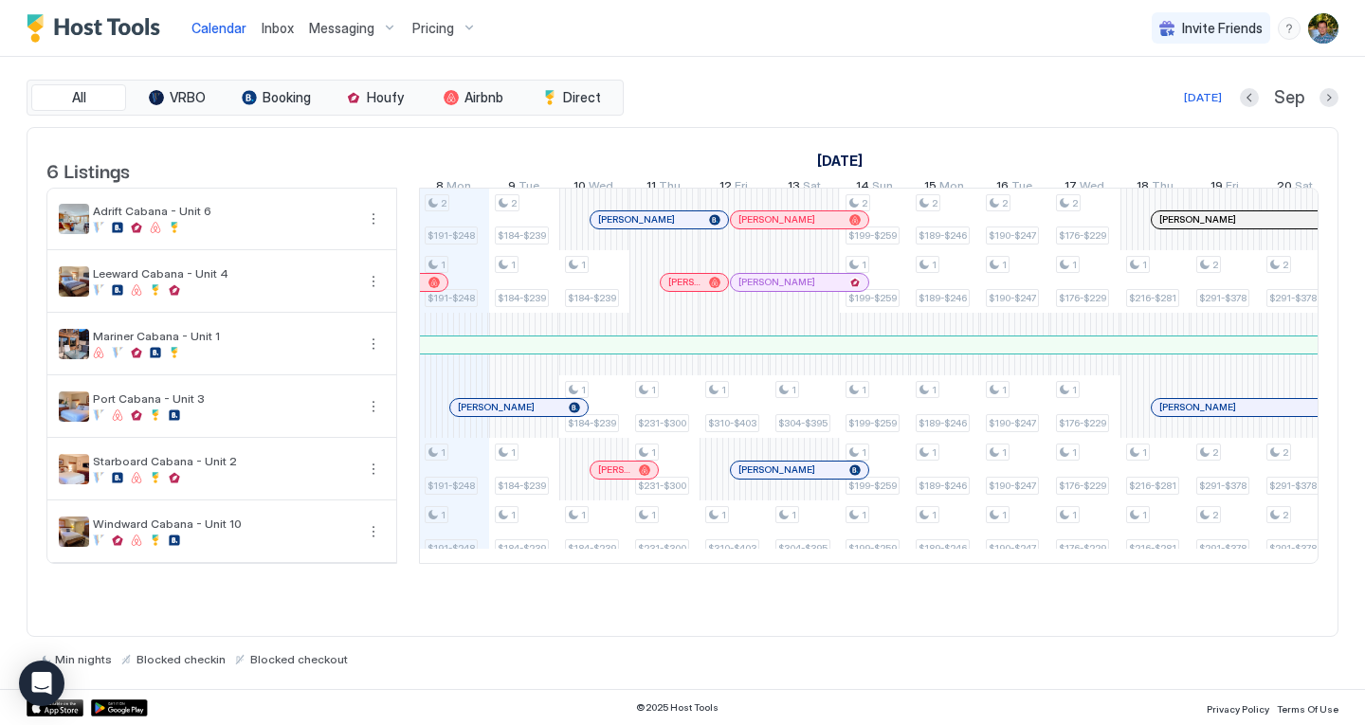
click at [11, 262] on div "All VRBO Booking Houfy Airbnb Direct [DATE] [DATE] Listings [DATE] [DATE] [DATE…" at bounding box center [682, 373] width 1365 height 632
